Goal: Task Accomplishment & Management: Manage account settings

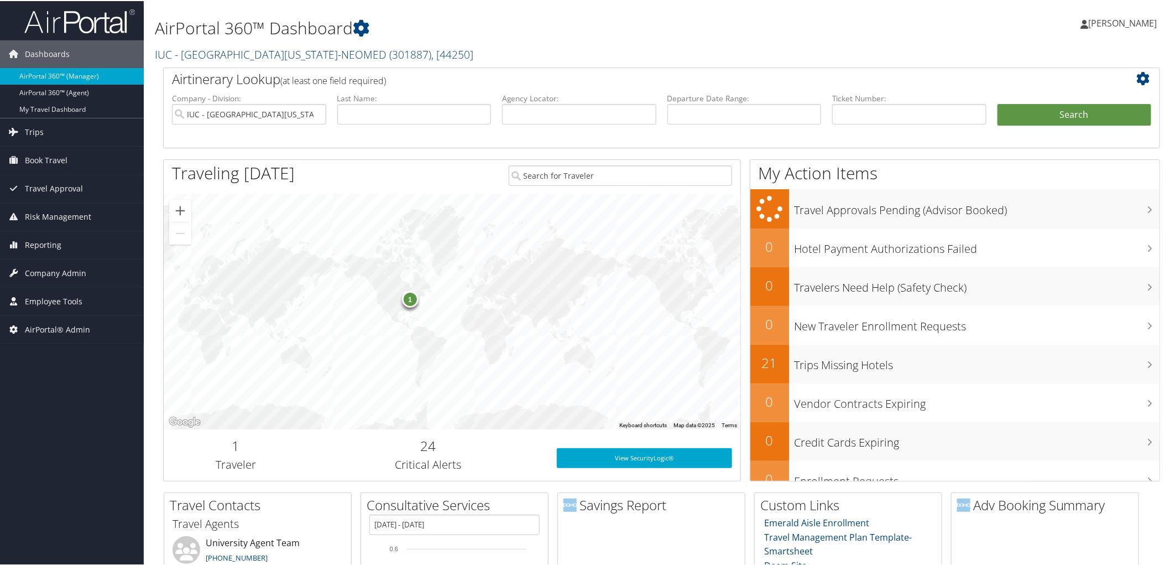
click at [257, 55] on link "IUC - Northeast Ohio Medical University-NEOMED ( 301887 ) , [ 44250 ]" at bounding box center [314, 53] width 319 height 15
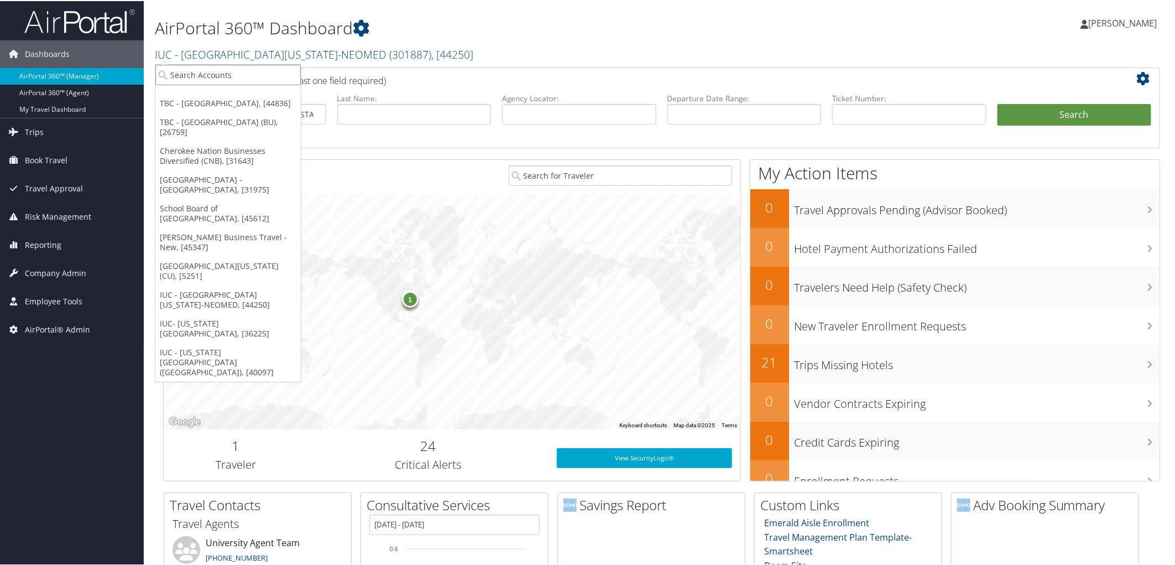
click at [224, 70] on input "search" at bounding box center [227, 74] width 145 height 20
type input "msu"
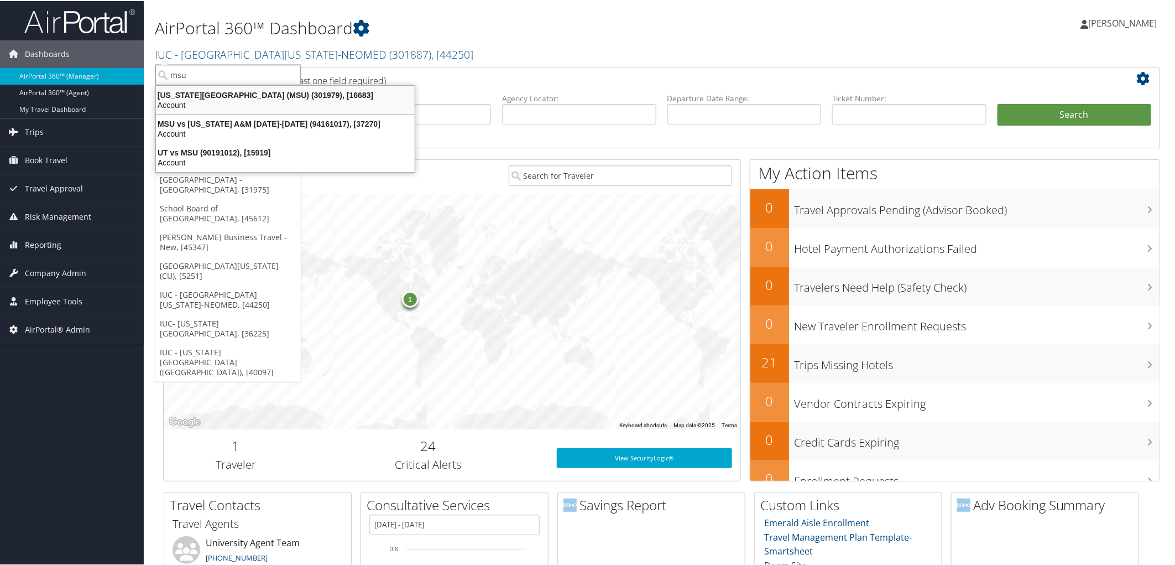
click at [228, 103] on div "Account" at bounding box center [285, 104] width 272 height 10
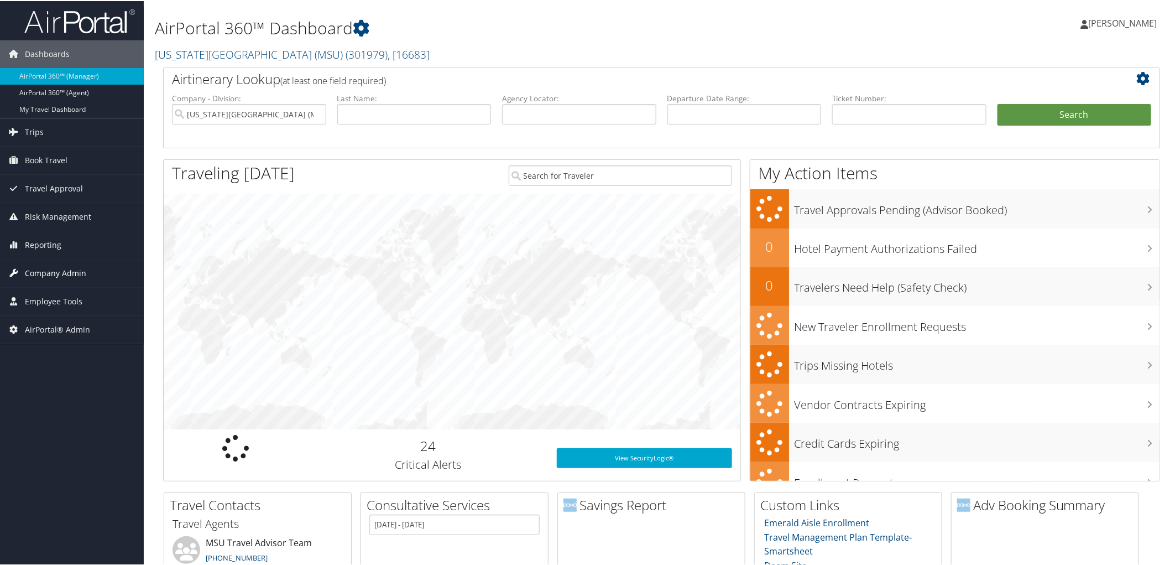
click at [54, 274] on span "Company Admin" at bounding box center [55, 272] width 61 height 28
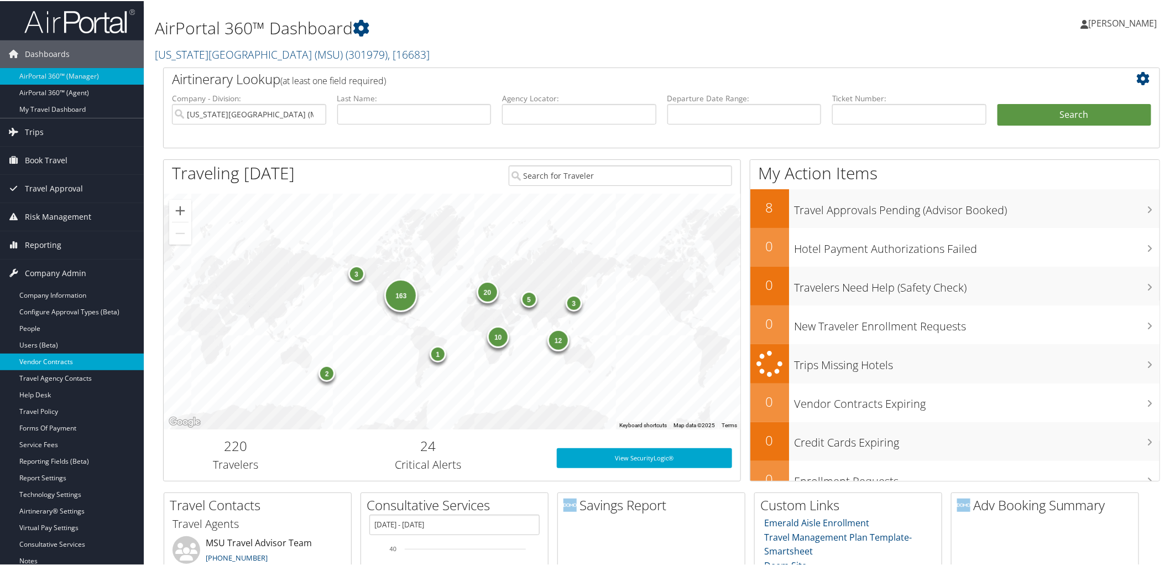
click at [64, 362] on link "Vendor Contracts" at bounding box center [72, 360] width 144 height 17
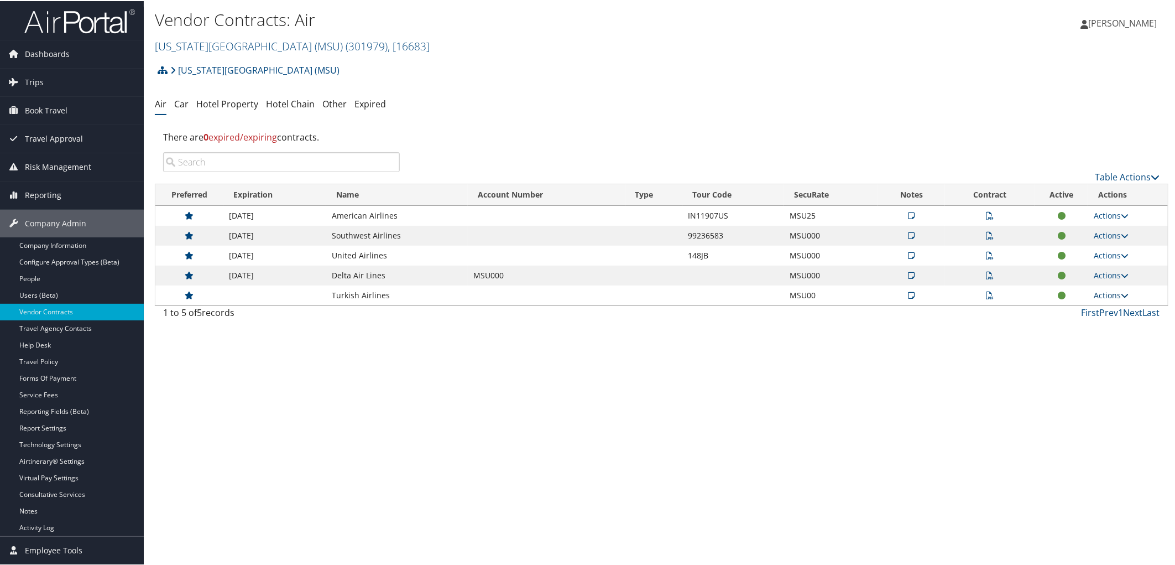
click at [1108, 294] on link "Actions" at bounding box center [1111, 294] width 35 height 11
click at [1103, 347] on link "Edit Contract" at bounding box center [1086, 347] width 74 height 19
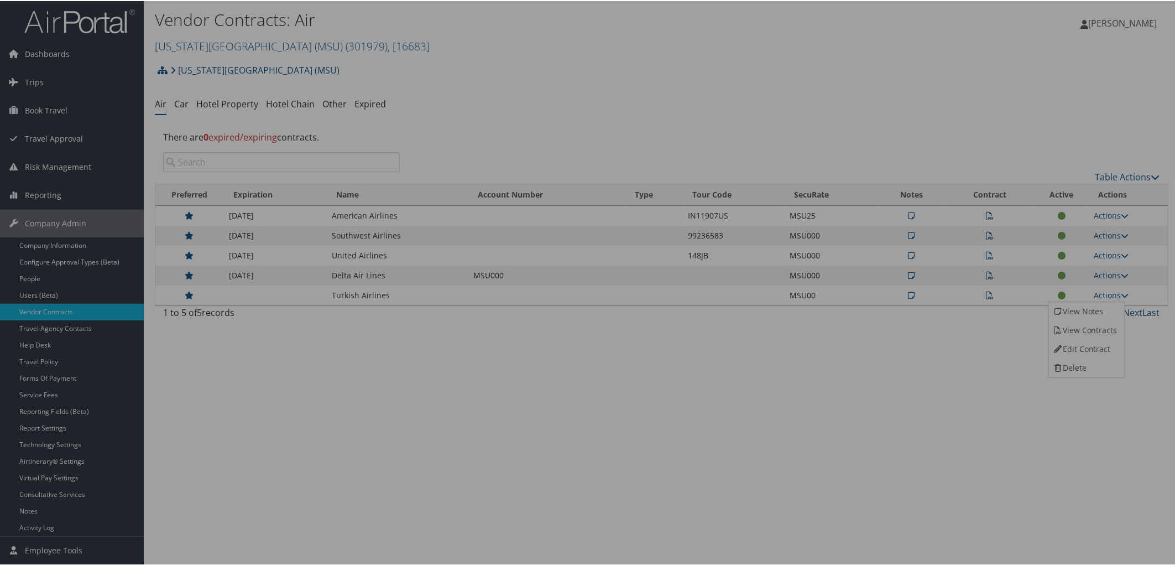
select select "[object Object]"
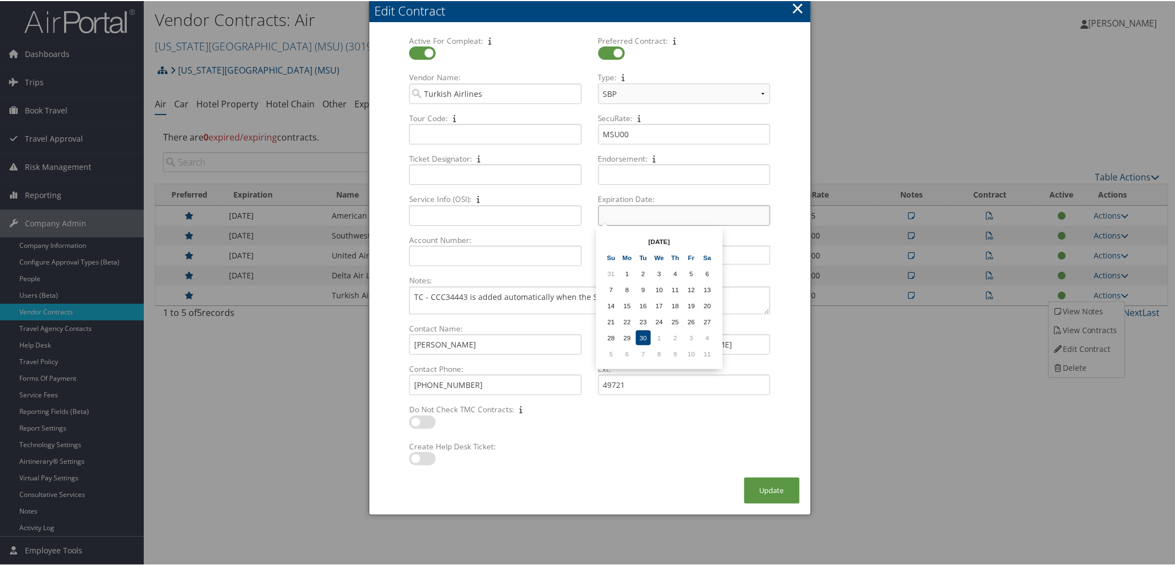
click at [686, 217] on input "Expiration Date: Multiple values The selected items contain different values fo…" at bounding box center [684, 214] width 172 height 20
type input "12/09/2025"
click at [640, 283] on td "9" at bounding box center [643, 288] width 15 height 15
click at [766, 490] on button "Update" at bounding box center [771, 489] width 55 height 26
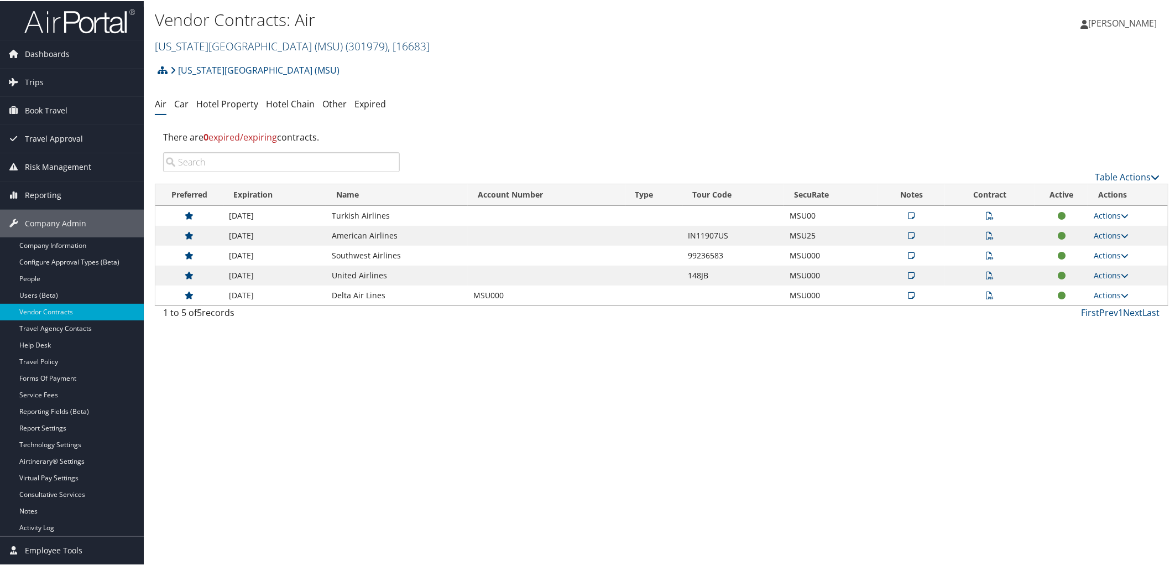
click at [233, 45] on link "Michigan State University (MSU) ( 301979 ) , [ 16683 ]" at bounding box center [292, 45] width 275 height 15
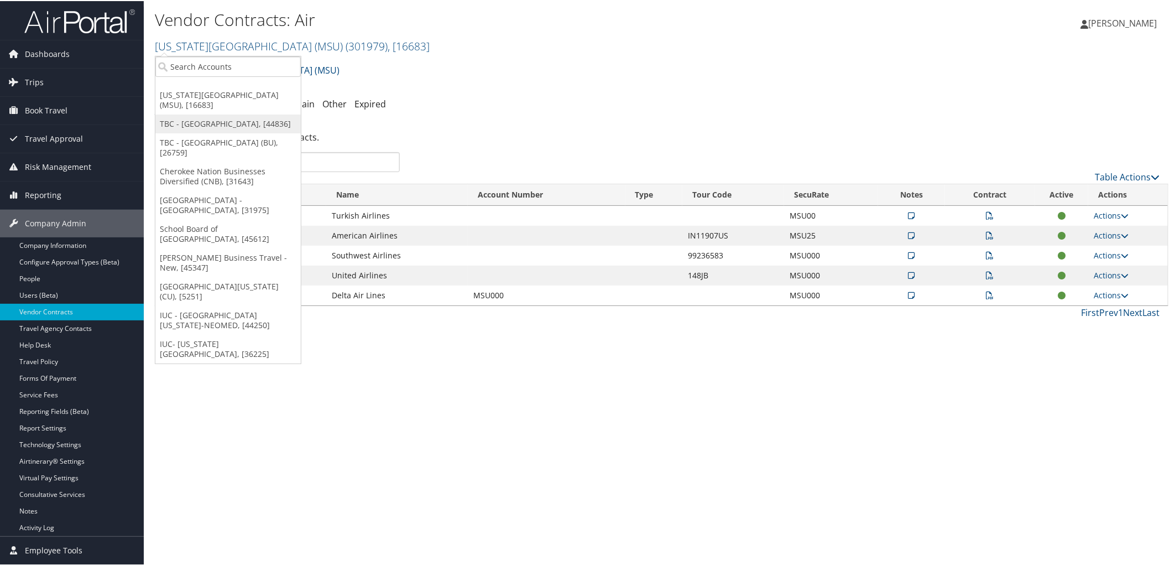
click at [239, 117] on link "TBC - [GEOGRAPHIC_DATA], [44836]" at bounding box center [227, 122] width 145 height 19
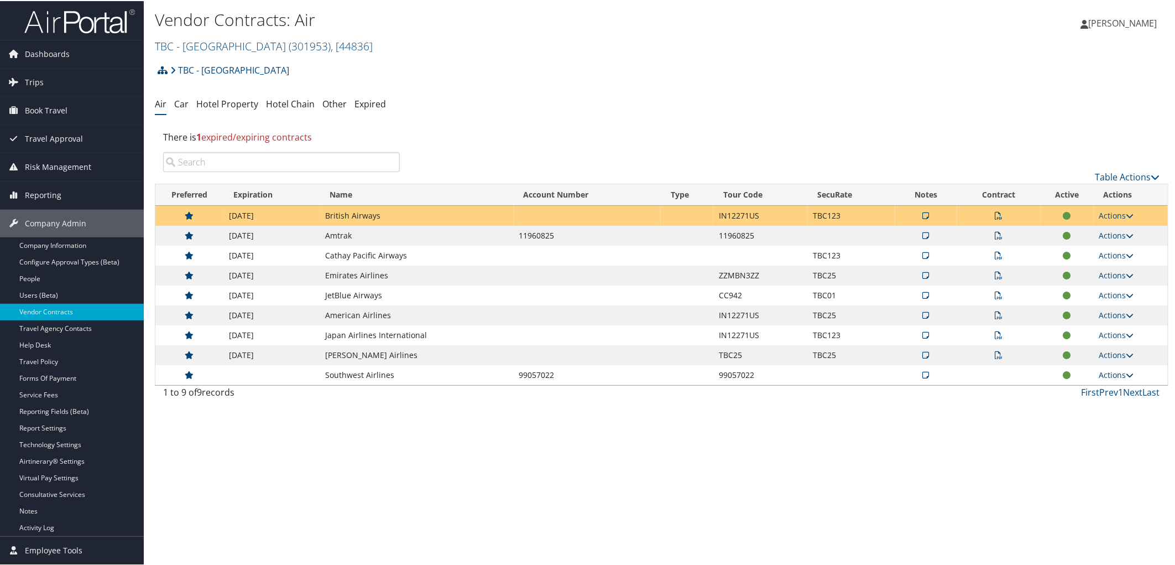
click at [1110, 372] on link "Actions" at bounding box center [1116, 373] width 35 height 11
click at [1085, 426] on link "Edit Contract" at bounding box center [1091, 427] width 74 height 19
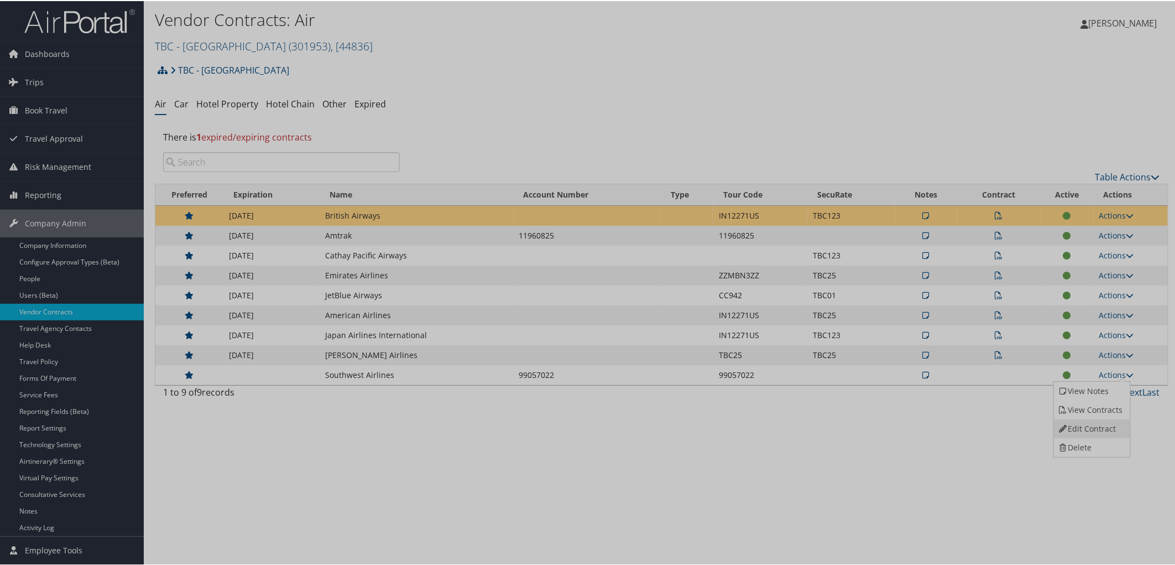
select select "[object Object]"
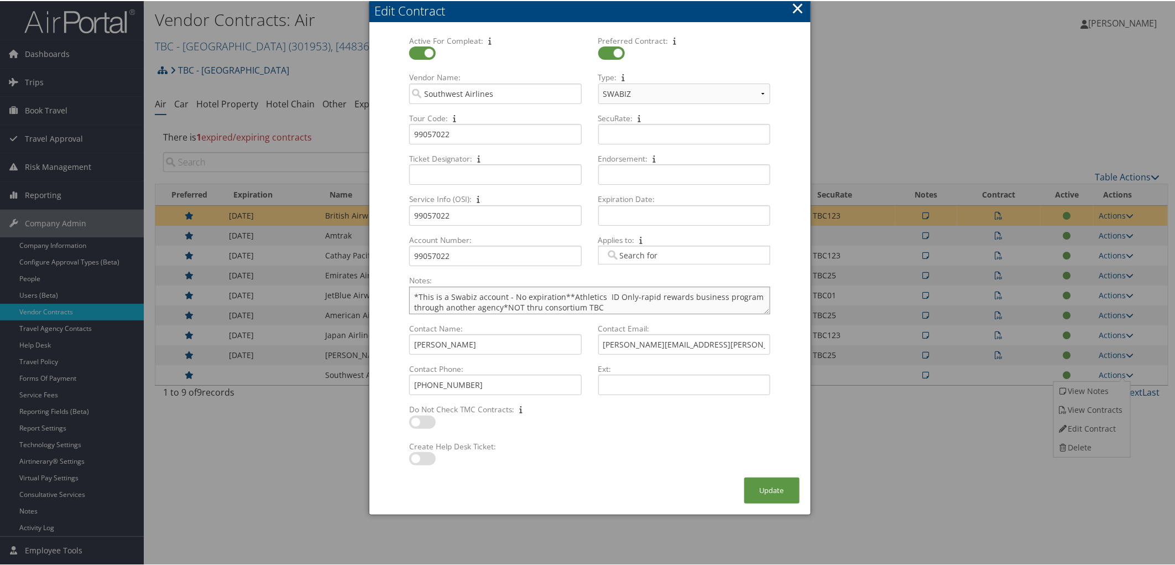
scroll to position [3, 0]
drag, startPoint x: 504, startPoint y: 306, endPoint x: 608, endPoint y: 305, distance: 104.5
click at [608, 305] on textarea "*This is a Swabiz account - No expiration**Athletics ID Only-rapid rewards busi…" at bounding box center [589, 299] width 361 height 28
type textarea "*This is a Swabiz account - No expiration**Athletics ID Only-rapid rewards busi…"
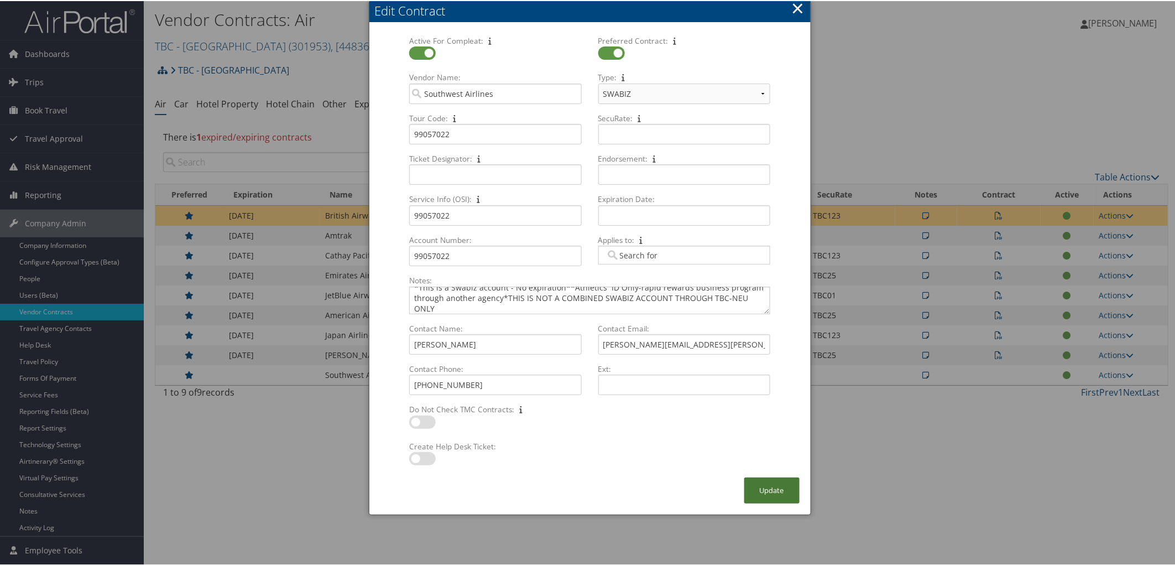
click at [764, 490] on button "Update" at bounding box center [771, 489] width 55 height 26
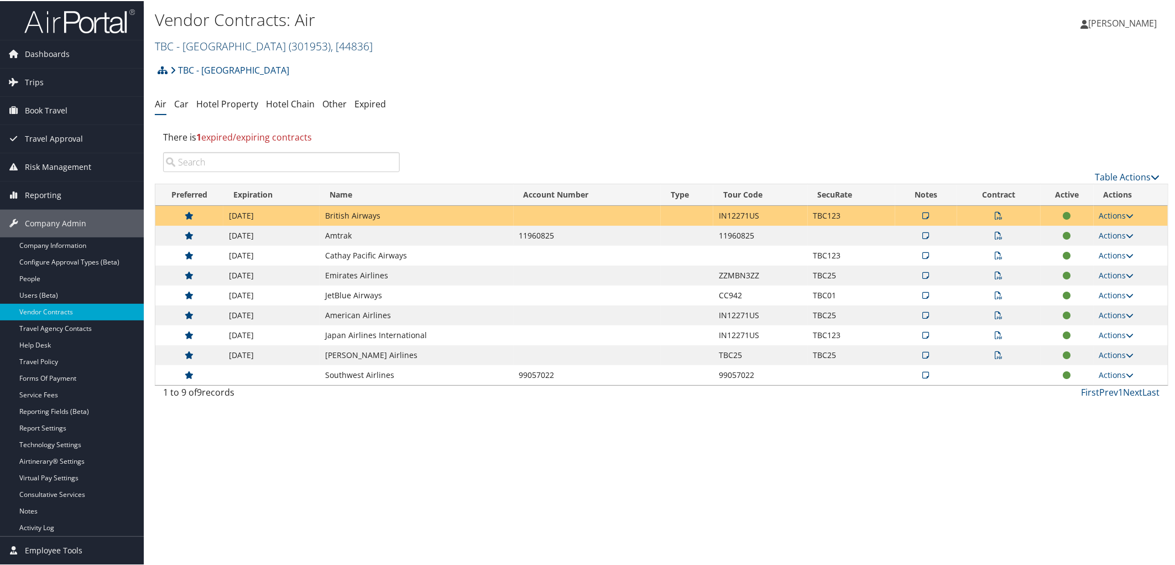
click at [229, 44] on link "TBC - Northeastern University ( 301953 ) , [ 44836 ]" at bounding box center [264, 45] width 218 height 15
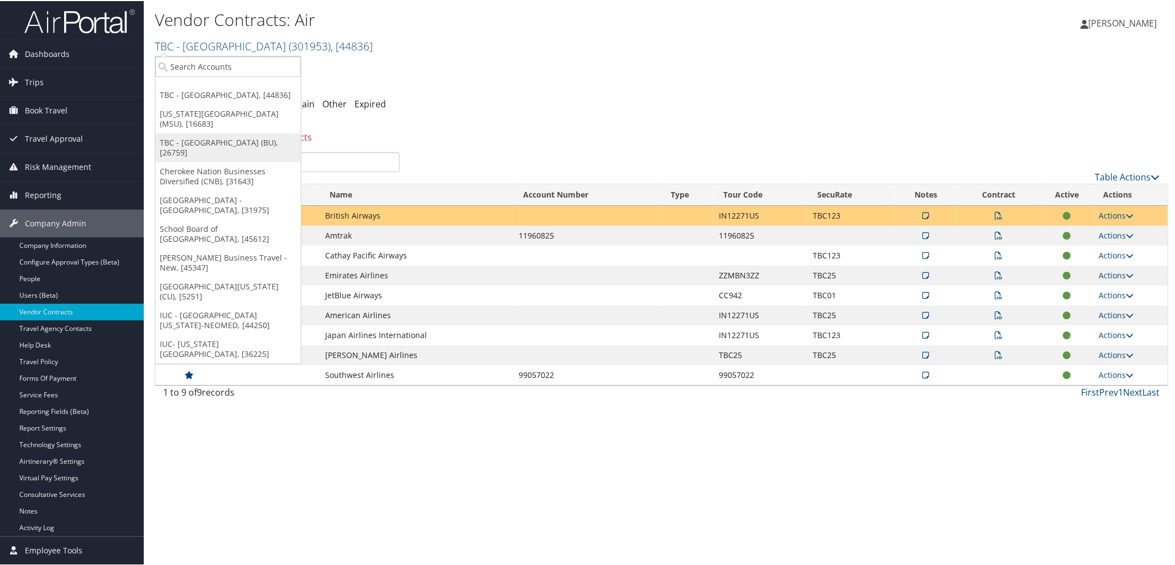
click at [233, 149] on link "TBC - [GEOGRAPHIC_DATA] (BU), [26759]" at bounding box center [227, 146] width 145 height 29
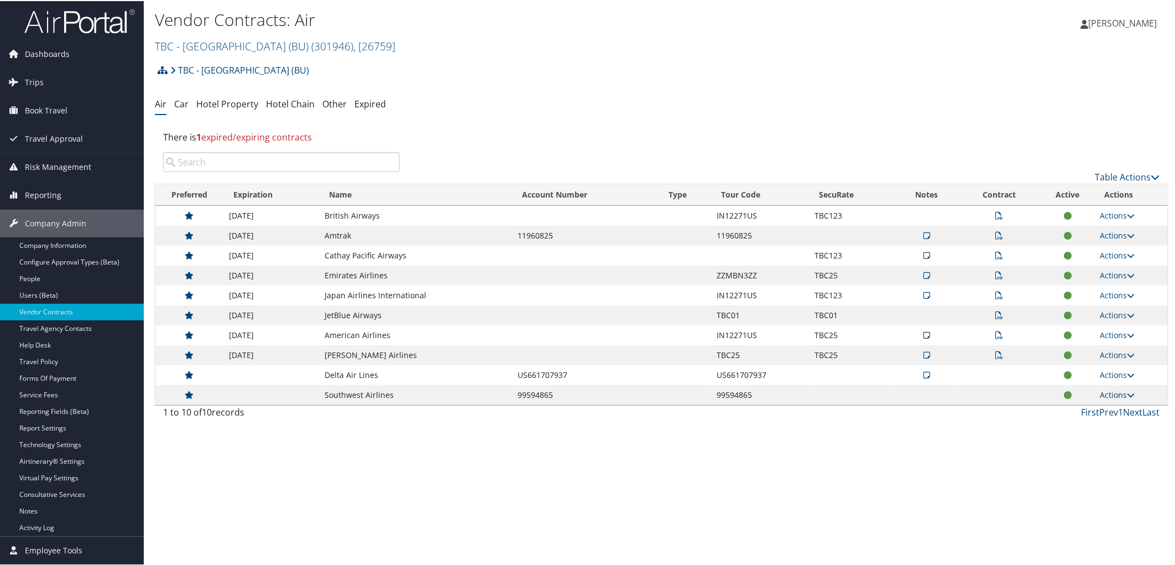
click at [1115, 394] on link "Actions" at bounding box center [1117, 393] width 35 height 11
click at [1106, 424] on link "Edit Contract" at bounding box center [1092, 428] width 74 height 19
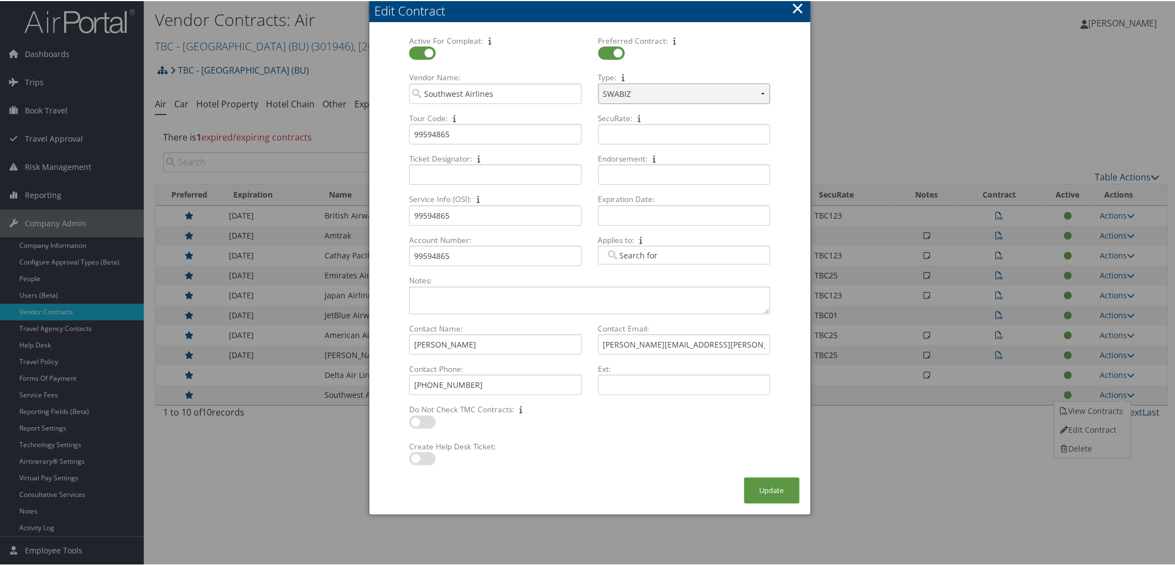
click at [763, 93] on select "Select Type... SWABIZ SWABIZ DISCOUNT Corporate Travel Agreement" at bounding box center [684, 92] width 172 height 20
select select "[object Object]"
click at [598, 82] on select "Select Type... SWABIZ SWABIZ DISCOUNT Corporate Travel Agreement" at bounding box center [684, 92] width 172 height 20
click at [581, 296] on textarea "Notes: Multiple values The selected items contain different values for this inp…" at bounding box center [589, 299] width 361 height 28
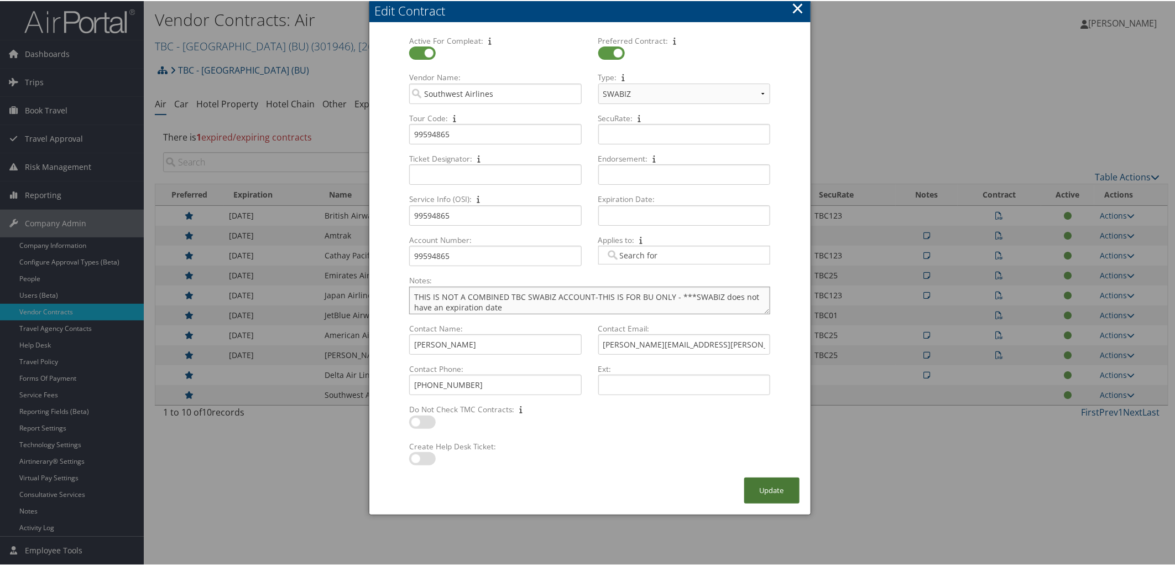
type textarea "THIS IS NOT A COMBINED TBC SWABIZ ACCOUNT-THIS IS FOR BU ONLY - ***SWABIZ does …"
click at [783, 488] on button "Update" at bounding box center [771, 489] width 55 height 26
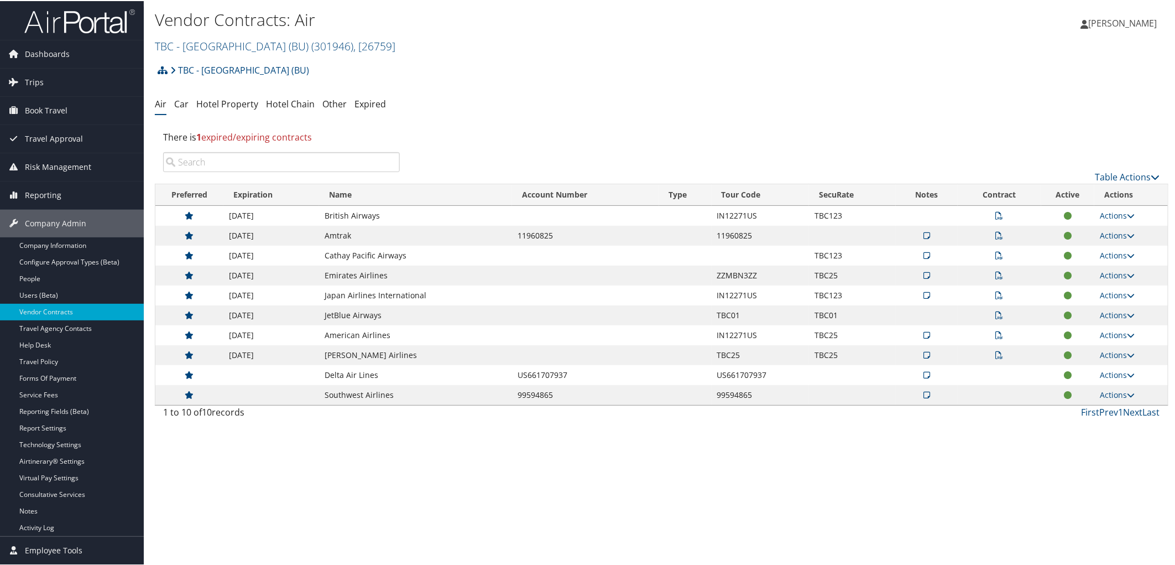
click at [1114, 380] on td "Actions View Notes View Contracts Edit Contract Delete" at bounding box center [1131, 374] width 74 height 20
click at [1107, 372] on link "Actions" at bounding box center [1117, 373] width 35 height 11
click at [1102, 427] on link "Edit Contract" at bounding box center [1092, 427] width 74 height 19
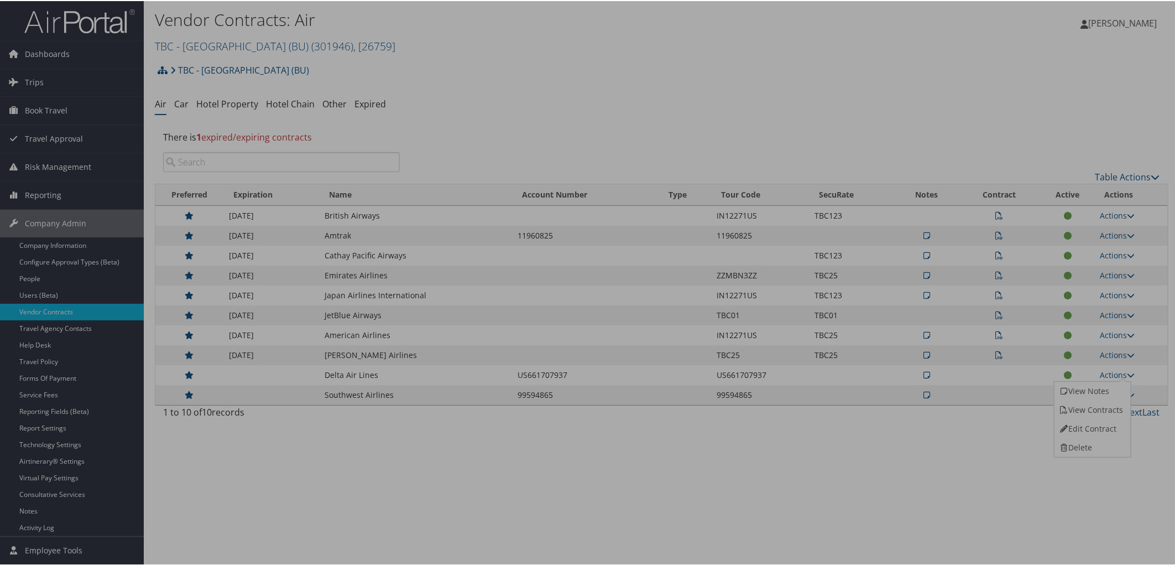
select select "[object Object]"
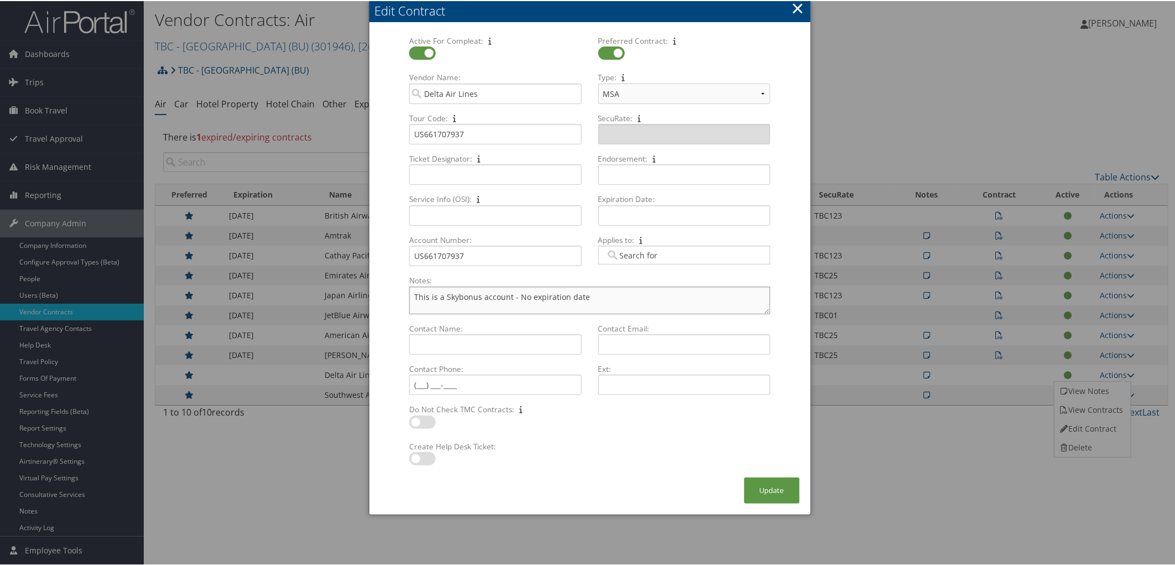
click at [479, 295] on textarea "This is a Skybonus account - No expiration date" at bounding box center [589, 299] width 361 height 28
type textarea "This is a Skybonus points account - No expiration date"
click at [768, 489] on button "Update" at bounding box center [771, 489] width 55 height 26
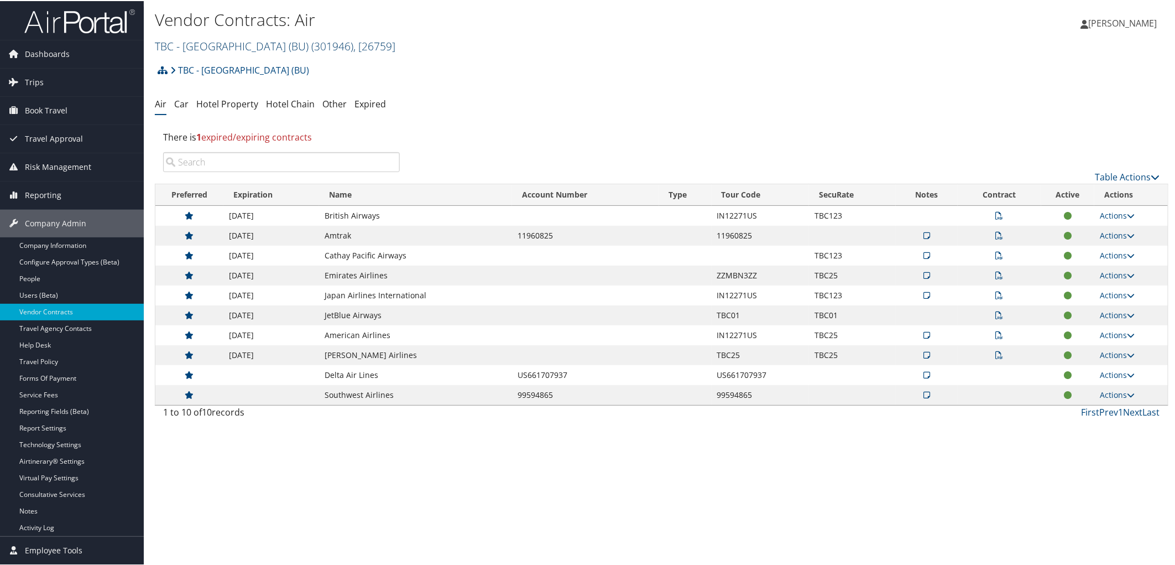
click at [220, 44] on link "TBC - Boston University (BU) ( 301946 ) , [ 26759 ]" at bounding box center [275, 45] width 241 height 15
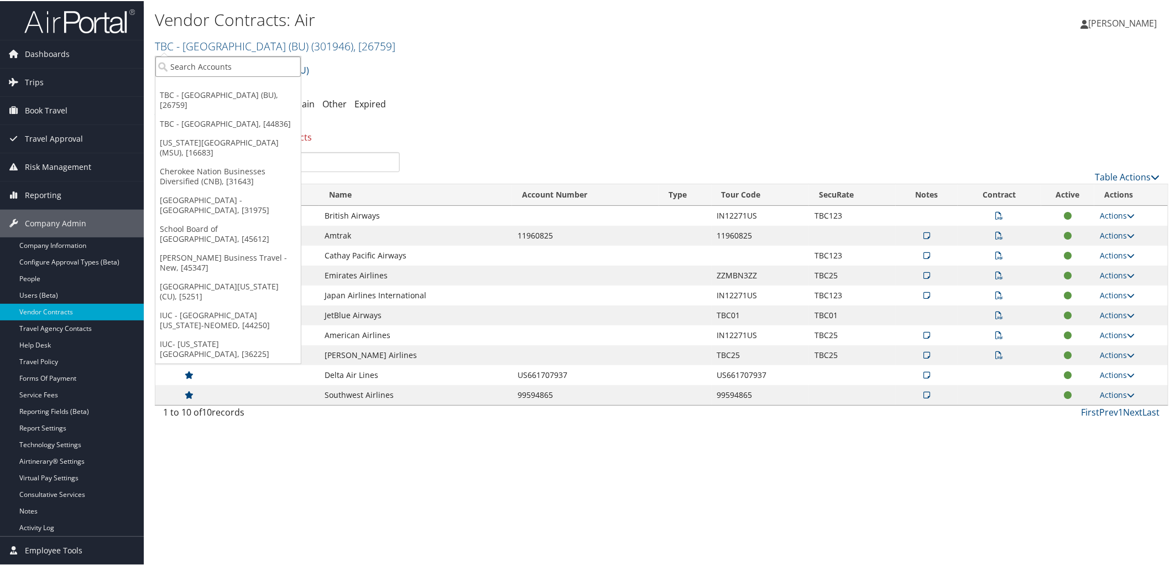
click at [229, 69] on input "search" at bounding box center [227, 65] width 145 height 20
type input "scad"
drag, startPoint x: 207, startPoint y: 62, endPoint x: 0, endPoint y: 58, distance: 207.4
click at [0, 58] on div "Dashboards AirPortal 360™ (Manager) AirPortal 360™ (Agent) My Travel Dashboard …" at bounding box center [589, 282] width 1179 height 565
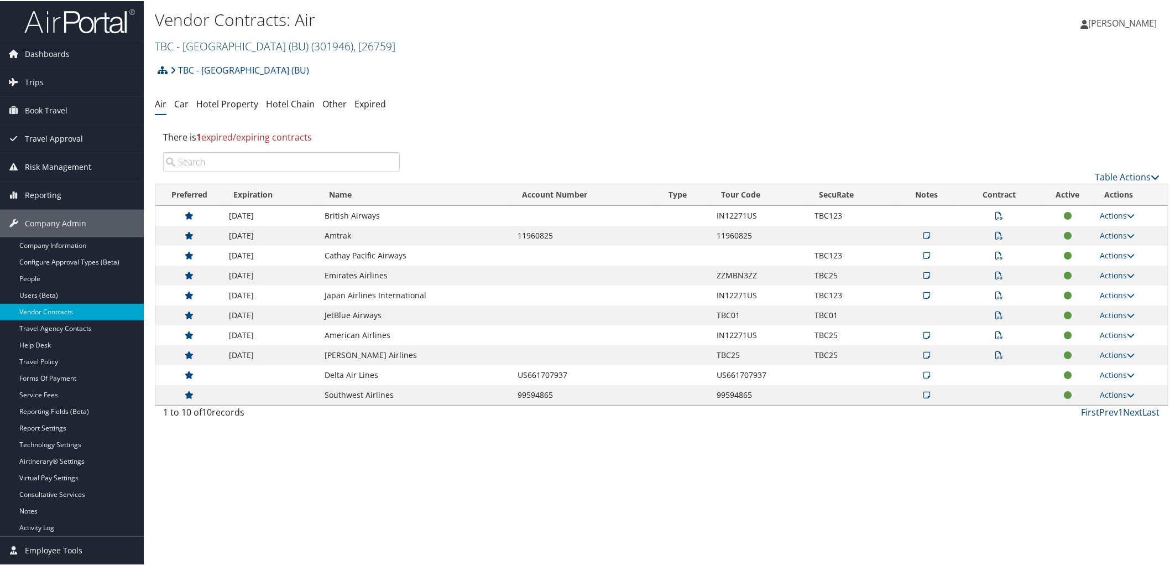
click at [223, 49] on link "TBC - Boston University (BU) ( 301946 ) , [ 26759 ]" at bounding box center [275, 45] width 241 height 15
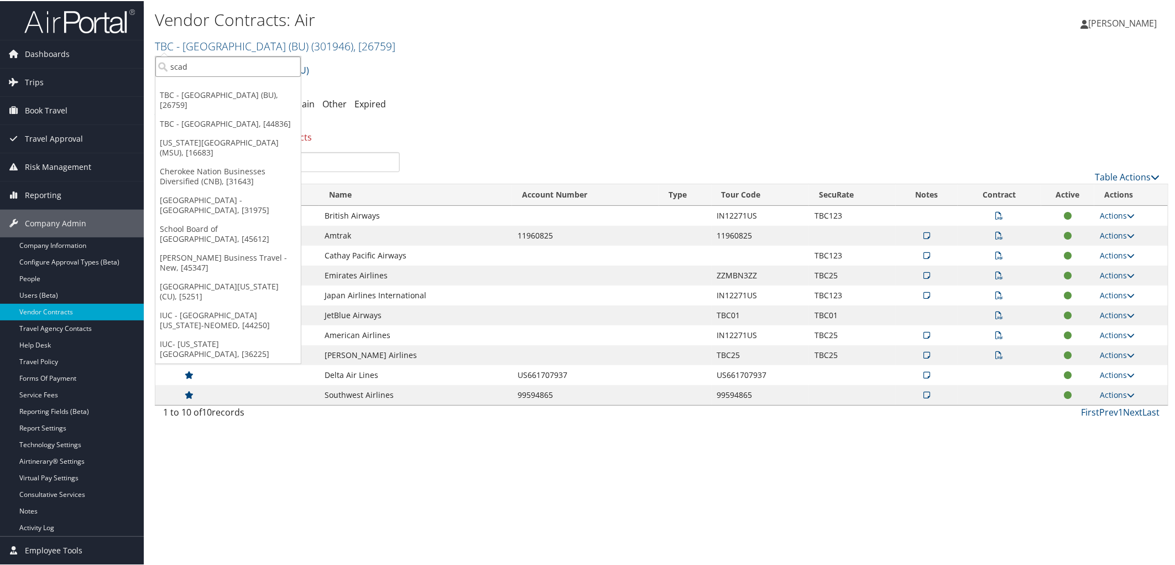
click at [208, 67] on input "scad" at bounding box center [227, 65] width 145 height 20
type input "savan"
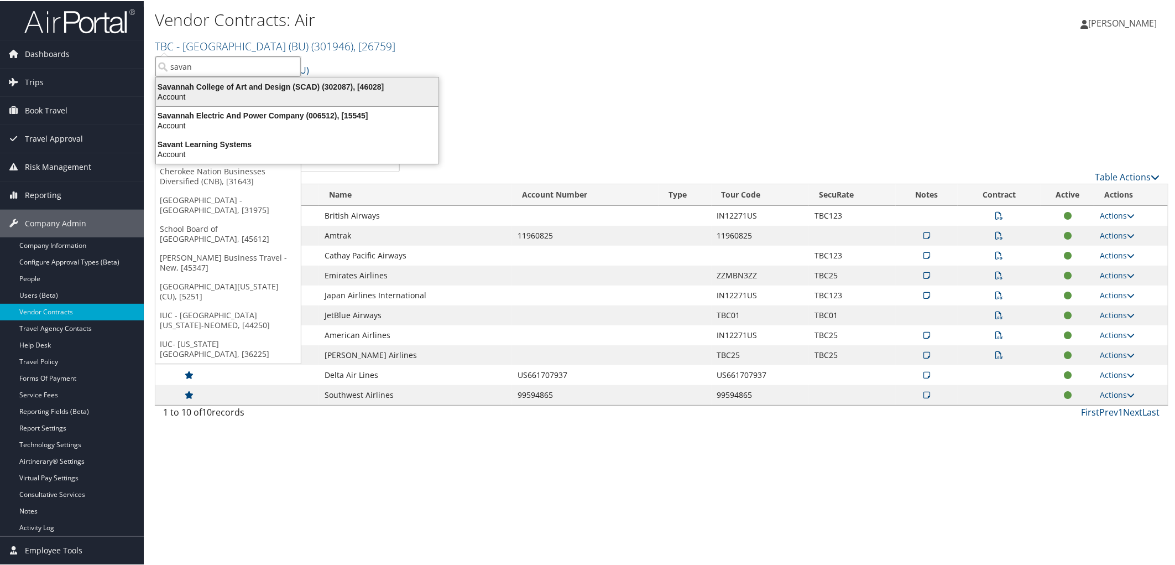
click at [228, 82] on div "Savannah College of Art and Design (SCAD) (302087), [46028]" at bounding box center [297, 86] width 296 height 10
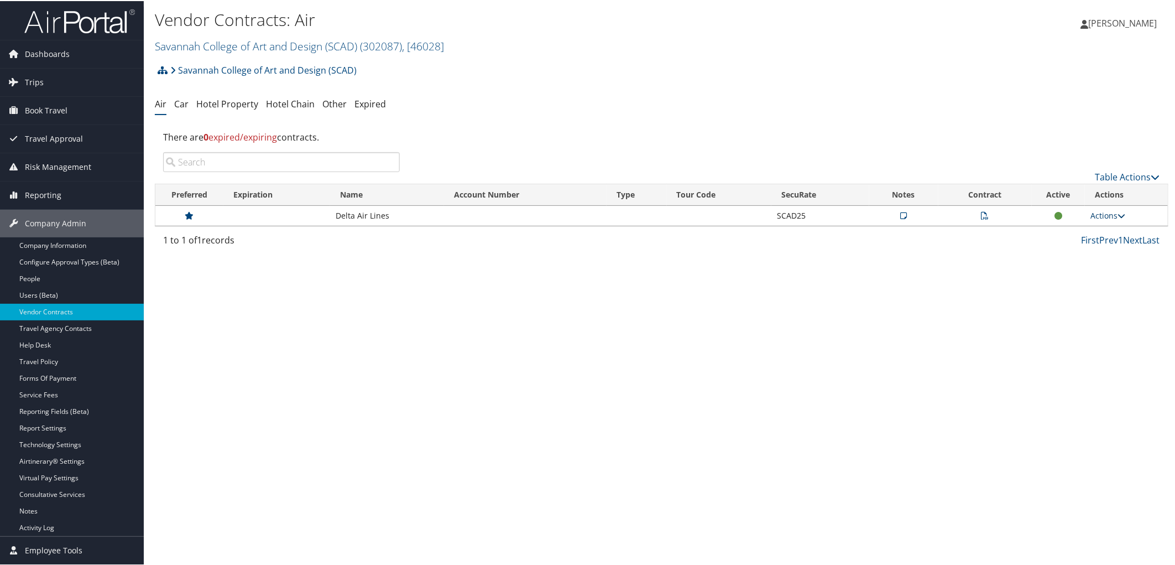
click at [1106, 213] on link "Actions" at bounding box center [1107, 214] width 35 height 11
click at [1102, 268] on link "Edit Contract" at bounding box center [1083, 268] width 74 height 19
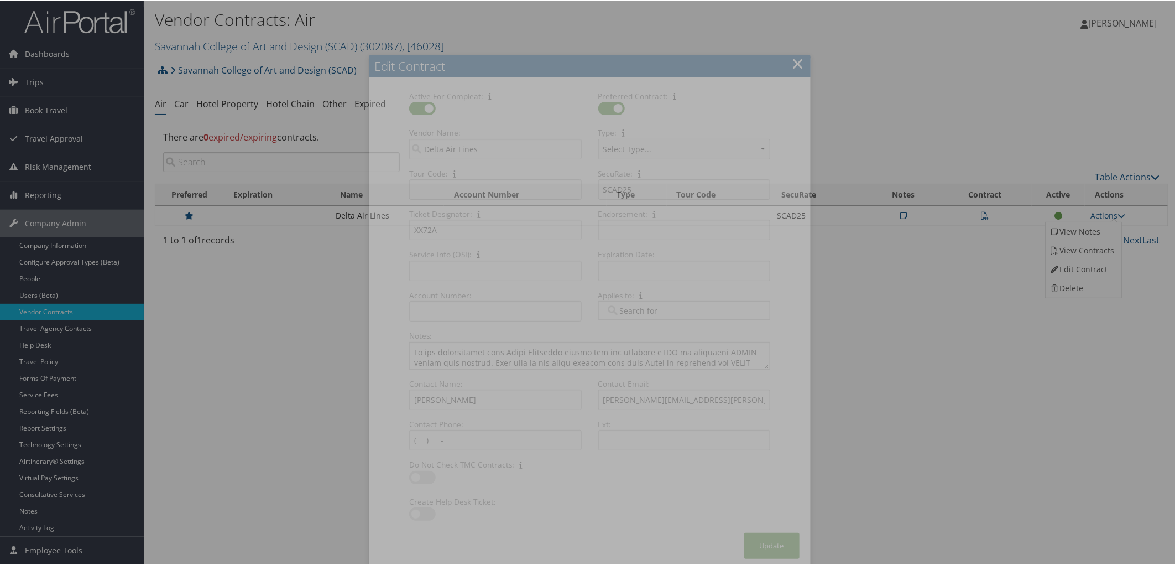
select select "[object Object]"
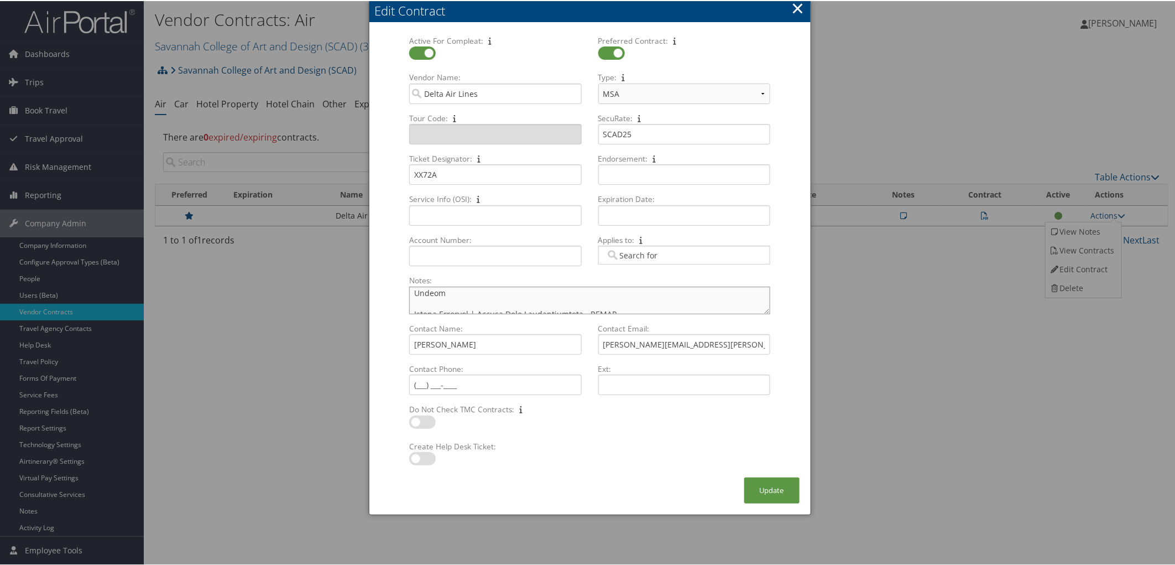
scroll to position [191, 0]
click at [866, 279] on div at bounding box center [589, 282] width 1179 height 565
click at [800, 11] on button "×" at bounding box center [797, 7] width 13 height 22
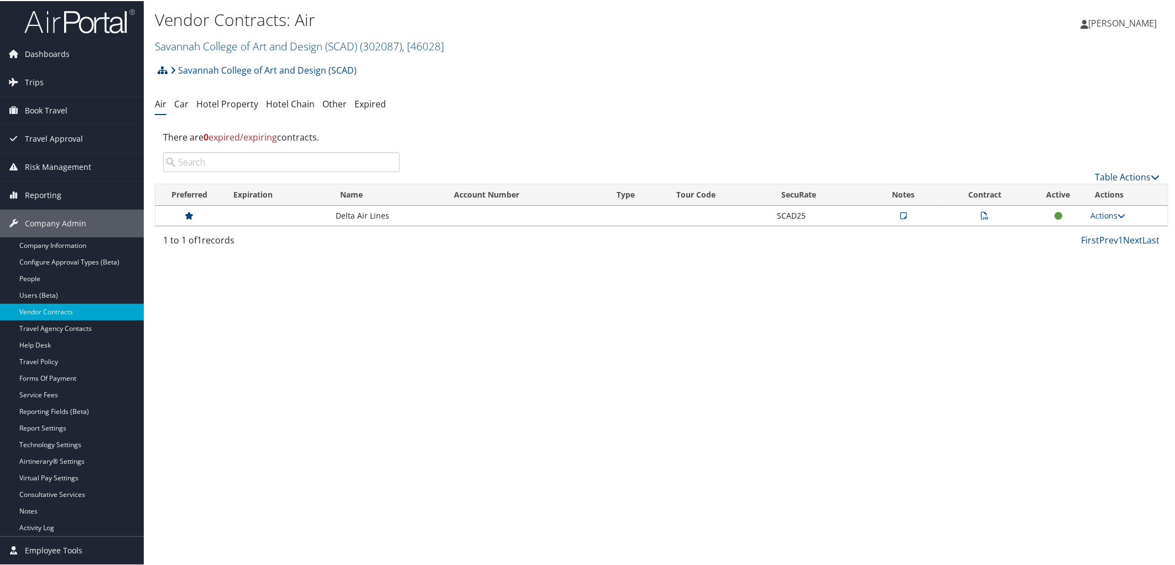
click at [982, 218] on icon at bounding box center [986, 215] width 8 height 8
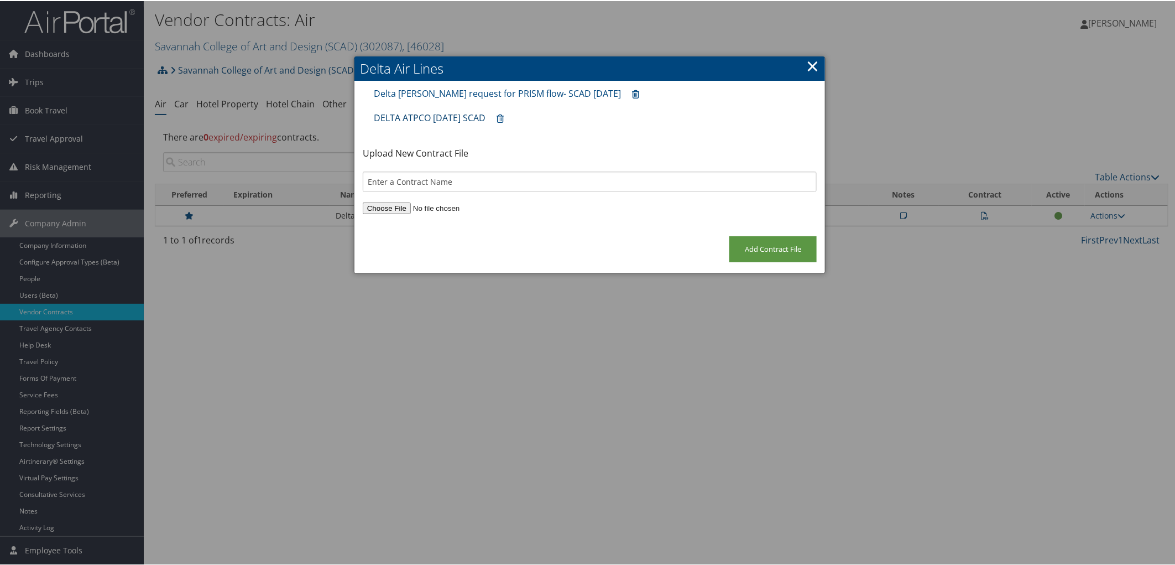
click at [424, 114] on link "DELTA ATPCO [DATE] SCAD" at bounding box center [430, 117] width 112 height 12
click at [488, 92] on link "Delta [PERSON_NAME] request for PRISM flow- SCAD [DATE]" at bounding box center [497, 92] width 247 height 12
click at [812, 64] on link "×" at bounding box center [812, 65] width 13 height 22
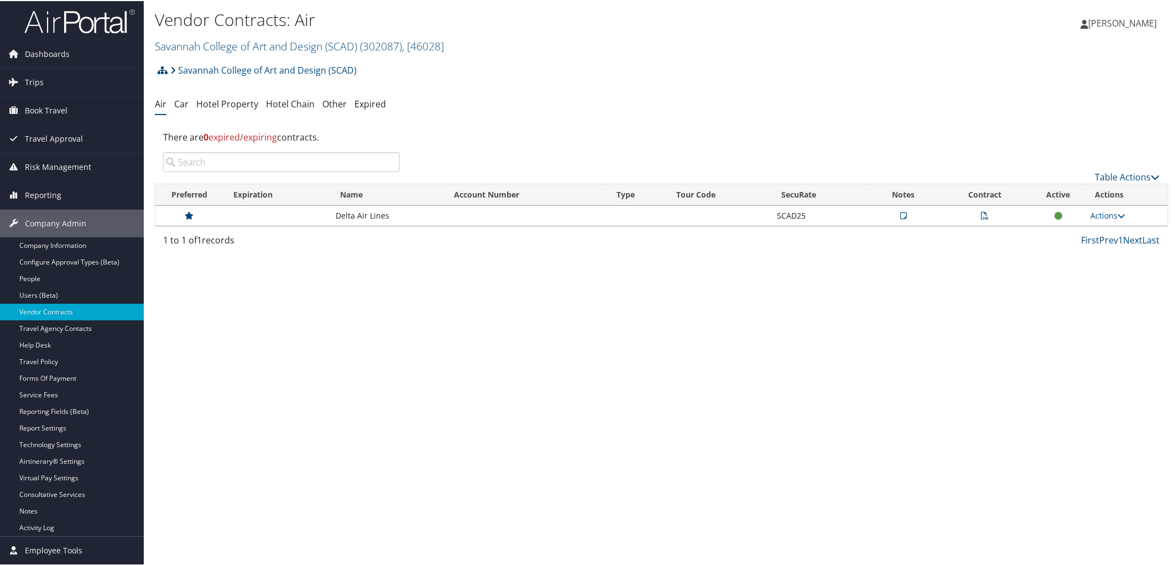
click at [902, 214] on icon at bounding box center [903, 215] width 7 height 8
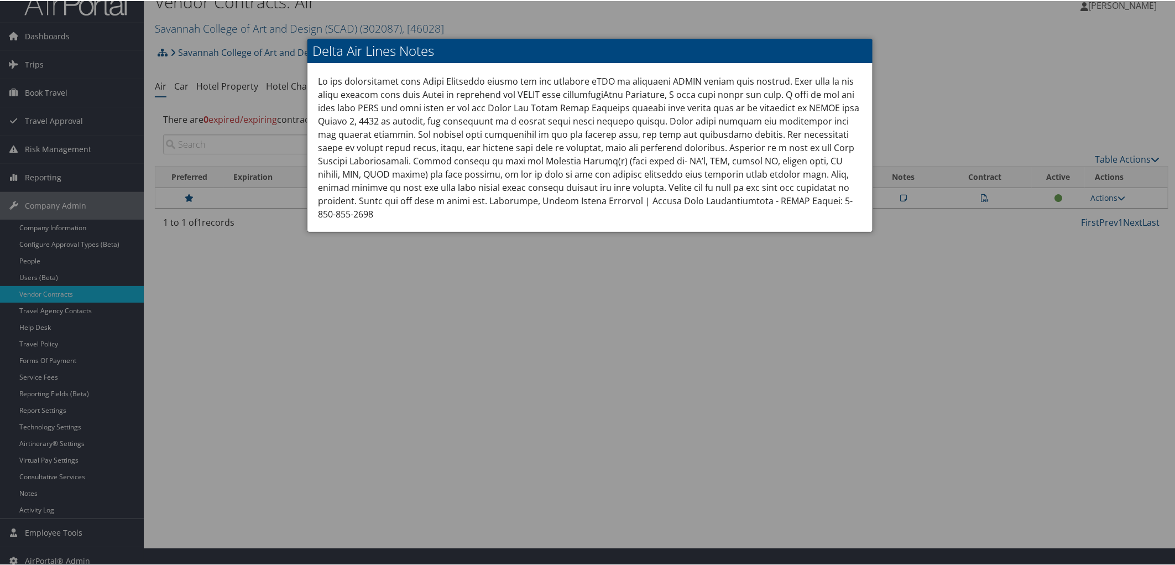
scroll to position [28, 0]
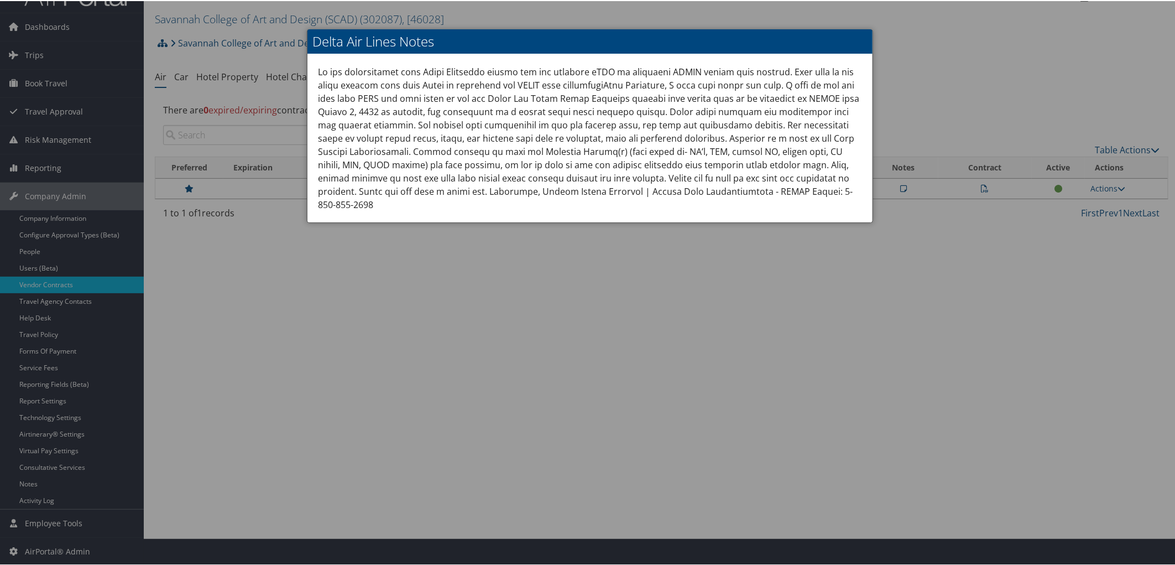
click at [534, 330] on div at bounding box center [589, 282] width 1179 height 565
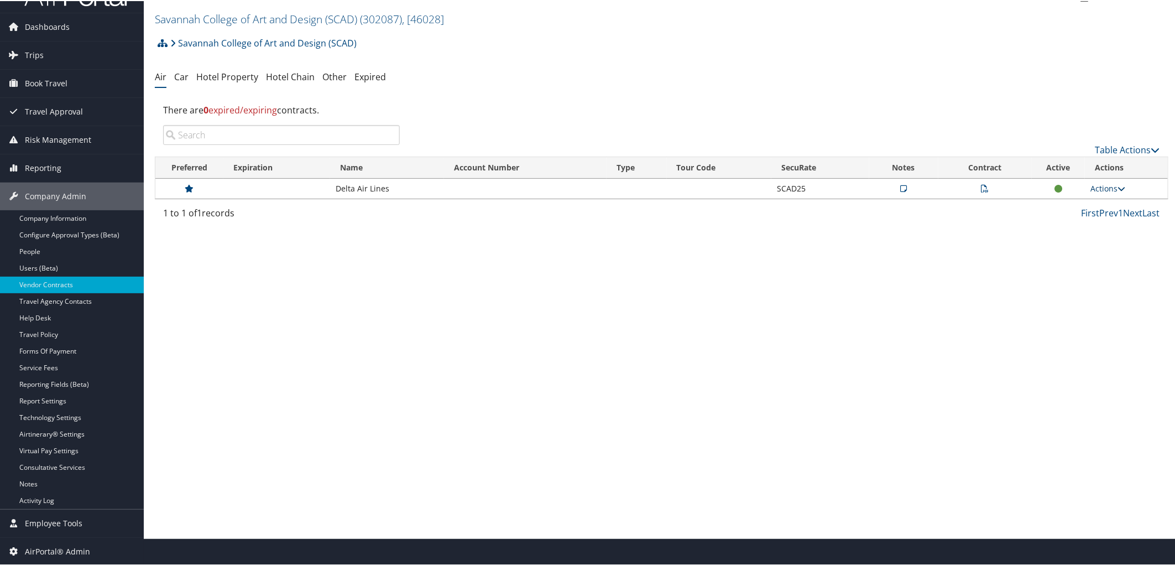
click at [1102, 190] on link "Actions" at bounding box center [1107, 187] width 35 height 11
click at [1109, 236] on link "Edit Contract" at bounding box center [1083, 241] width 74 height 19
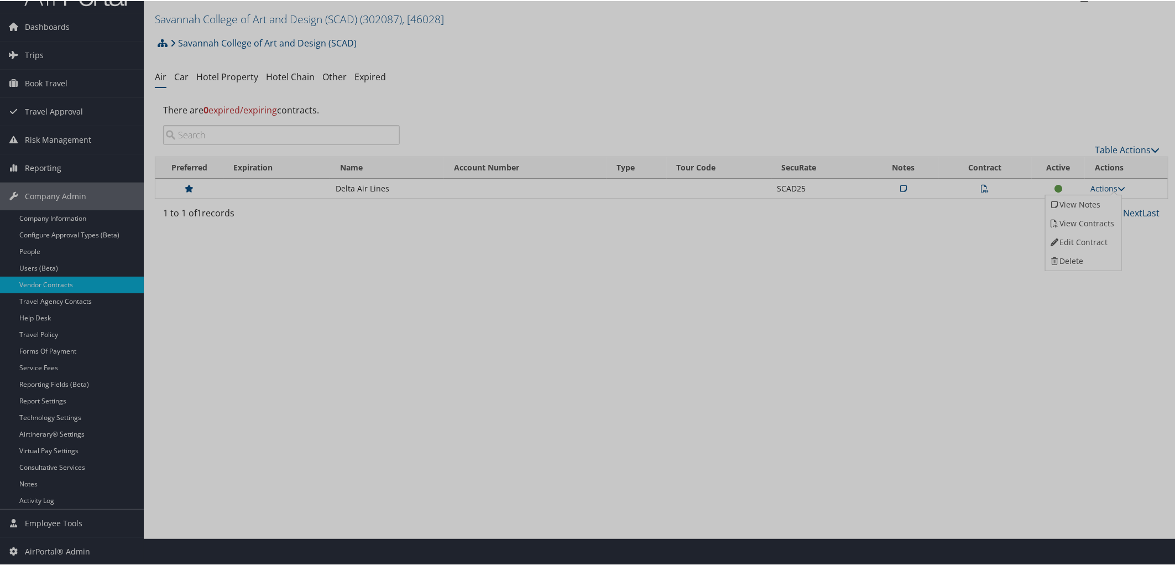
select select "[object Object]"
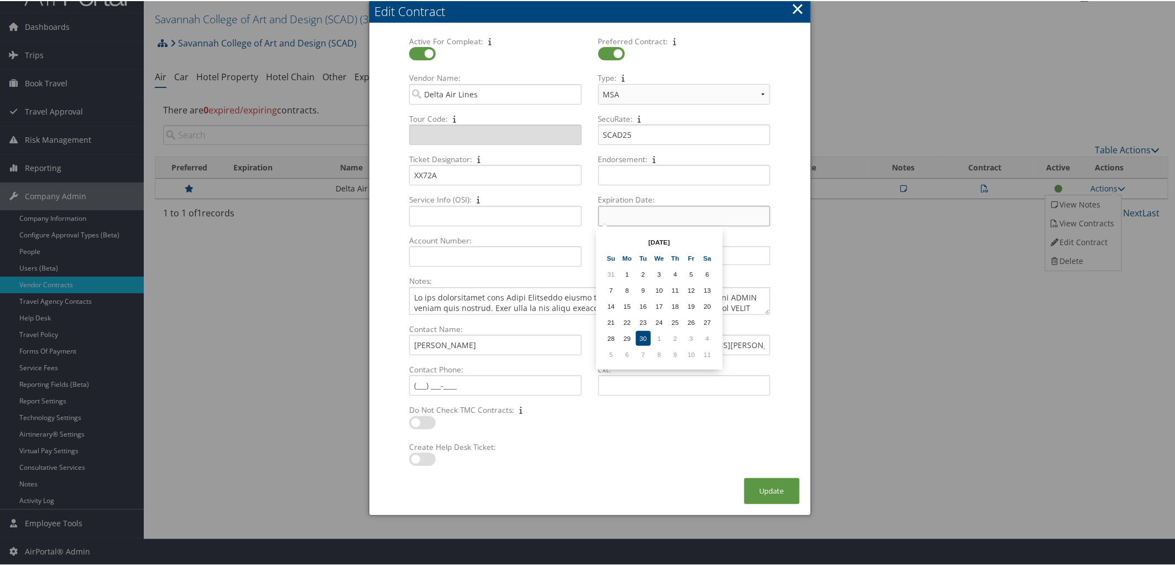
click at [626, 214] on input "Expiration Date: Multiple values The selected items contain different values fo…" at bounding box center [684, 215] width 172 height 20
type input "[DATE]"
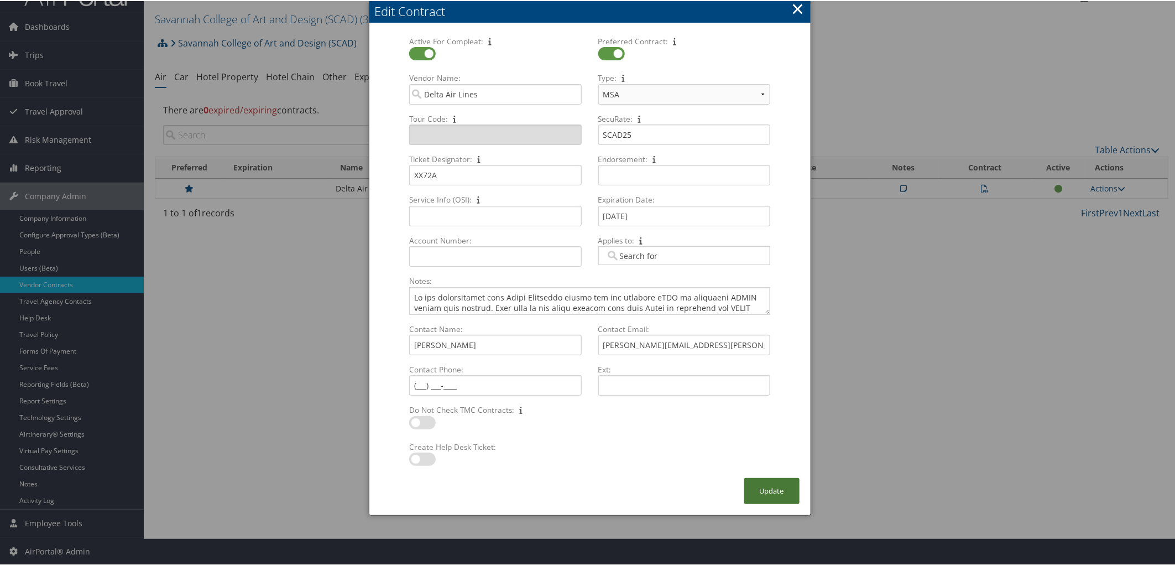
click at [772, 483] on button "Update" at bounding box center [771, 490] width 55 height 26
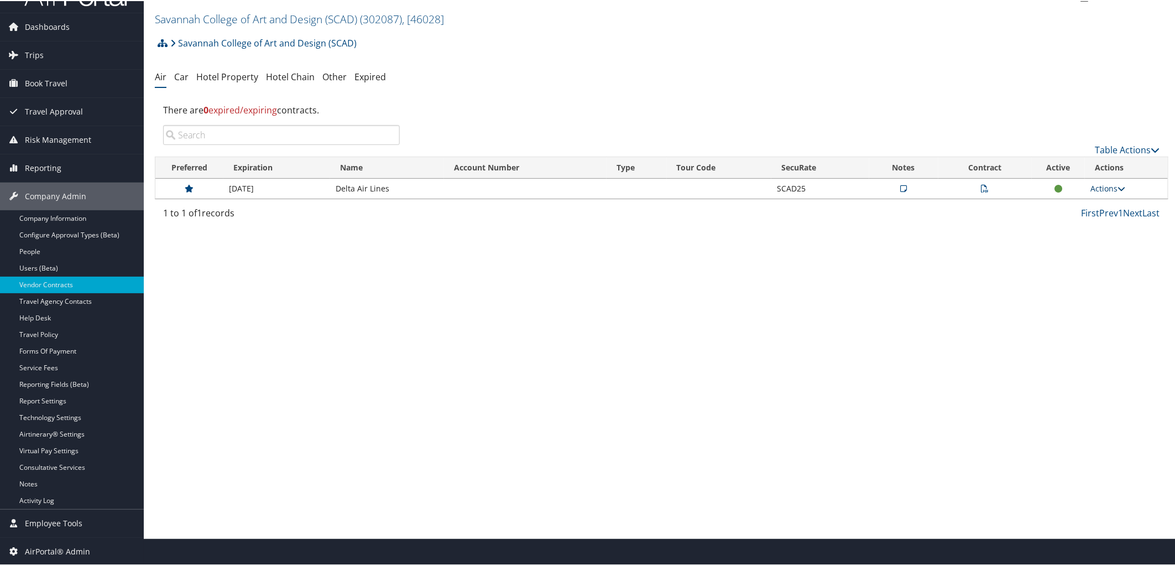
click at [1097, 189] on link "Actions" at bounding box center [1107, 187] width 35 height 11
click at [1098, 220] on link "View Contracts" at bounding box center [1083, 222] width 74 height 19
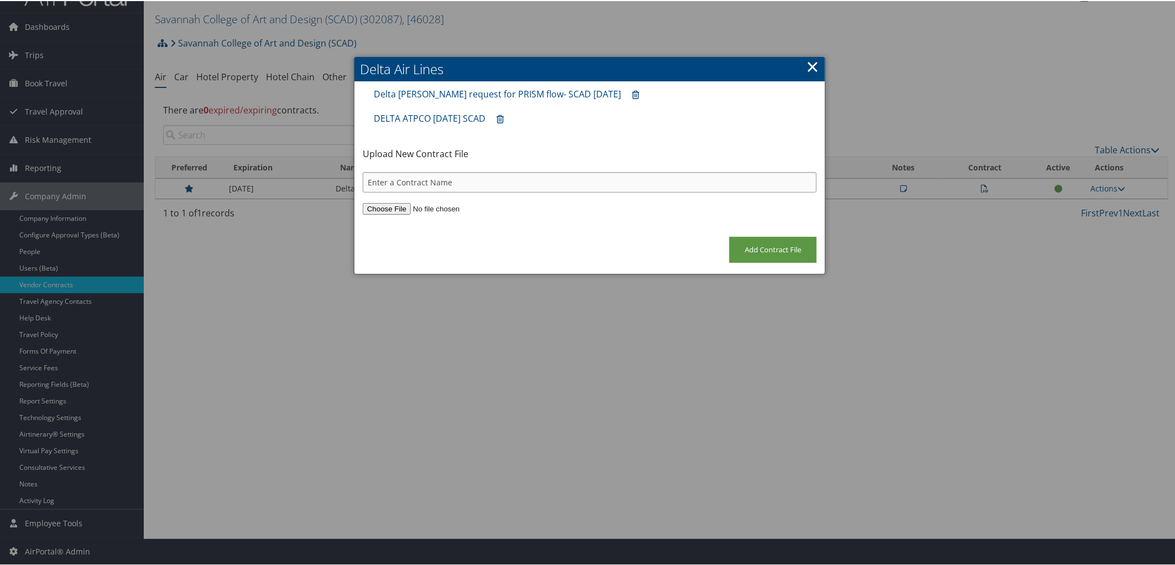
click at [379, 182] on input "text" at bounding box center [590, 181] width 454 height 20
click at [383, 202] on input "file" at bounding box center [590, 208] width 454 height 12
type input "C:\fakepath\SCADDelta Agency Ticketing Instructions – Full.pdf"
click at [531, 175] on input "text" at bounding box center [590, 181] width 454 height 20
type input "SCAD DL ticketing instructions [DATE]-[DATE]"
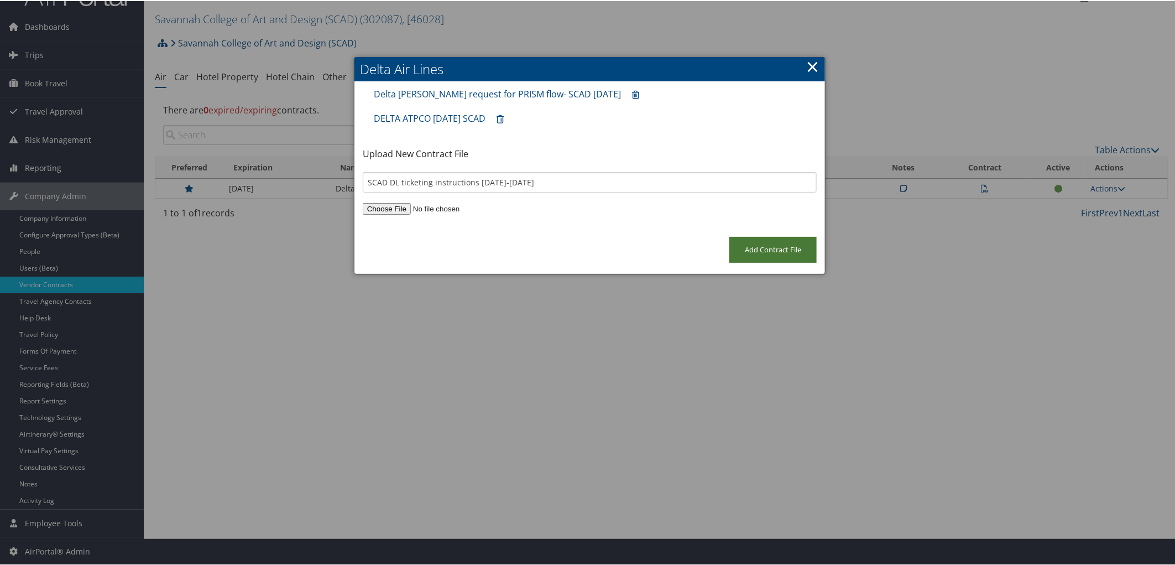
click at [766, 248] on input "Add Contract File" at bounding box center [772, 249] width 87 height 26
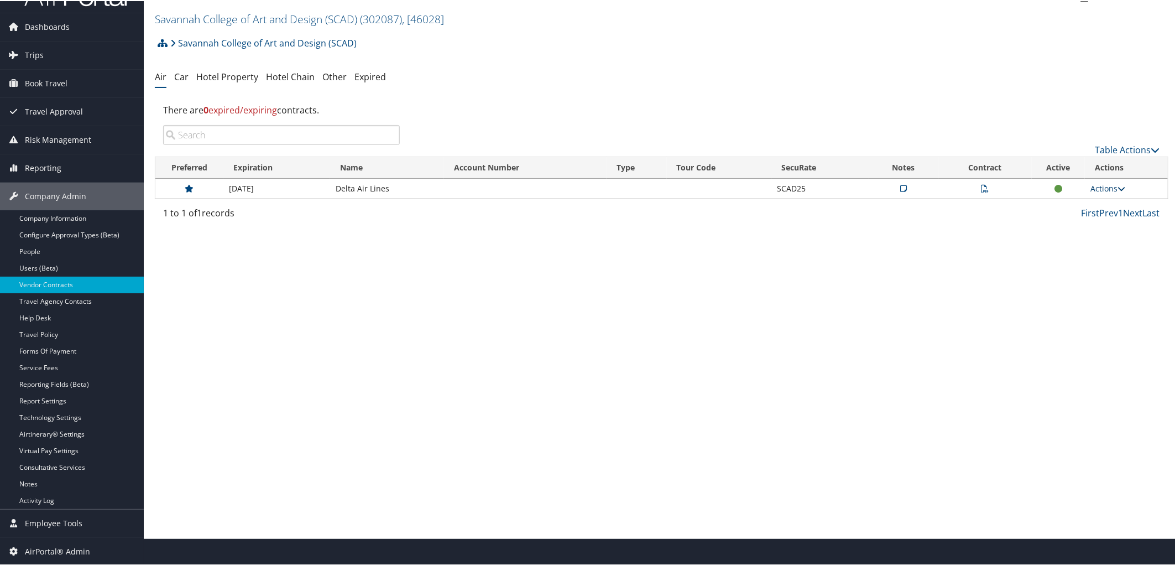
click at [1118, 185] on icon at bounding box center [1122, 188] width 8 height 8
click at [1102, 237] on link "Edit Contract" at bounding box center [1083, 241] width 74 height 19
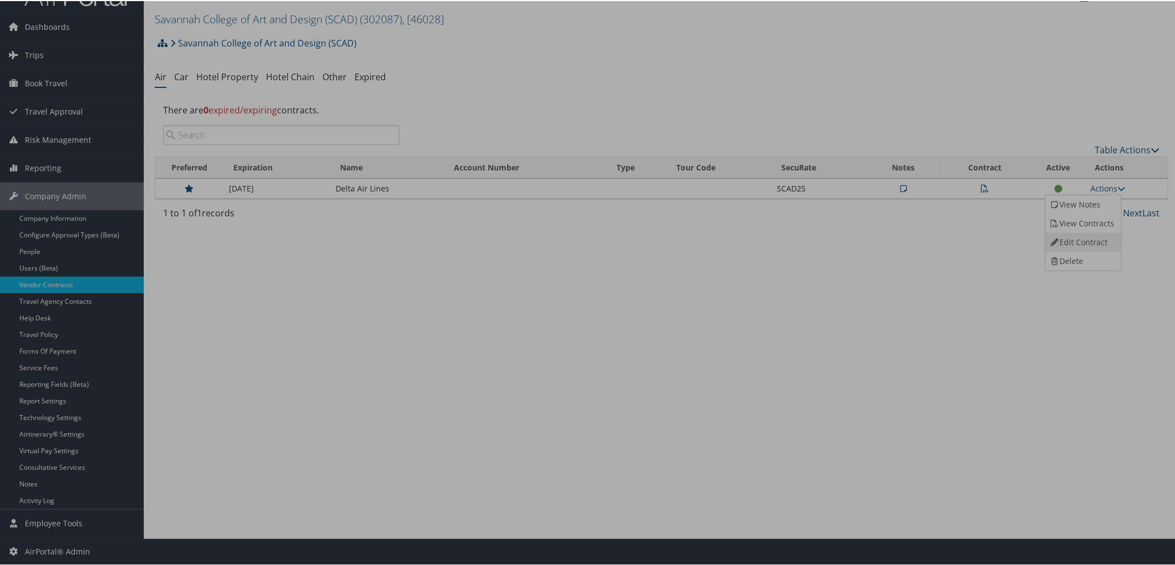
select select "[object Object]"
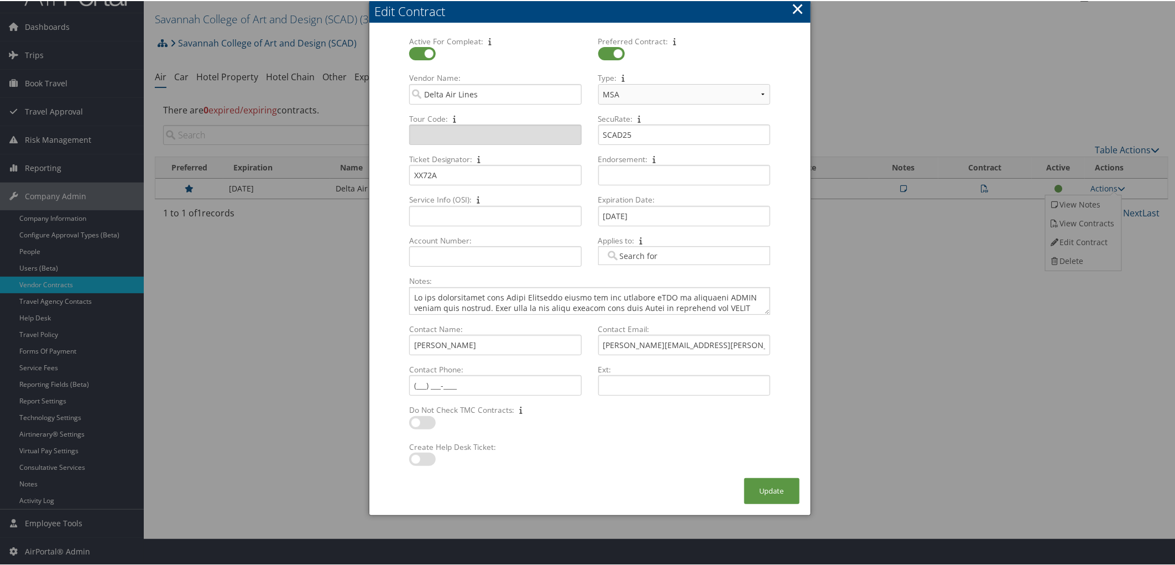
click at [803, 7] on div "Edit Contract" at bounding box center [593, 10] width 436 height 17
click at [795, 8] on button "×" at bounding box center [797, 8] width 13 height 22
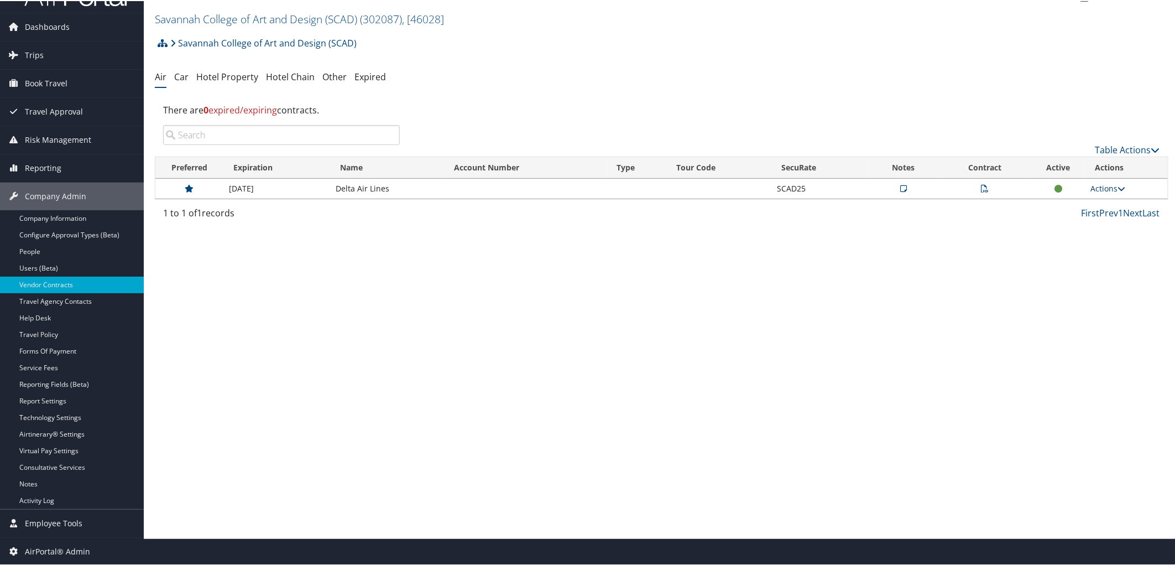
click at [1109, 184] on link "Actions" at bounding box center [1107, 187] width 35 height 11
click at [1100, 222] on link "View Contracts" at bounding box center [1083, 222] width 74 height 19
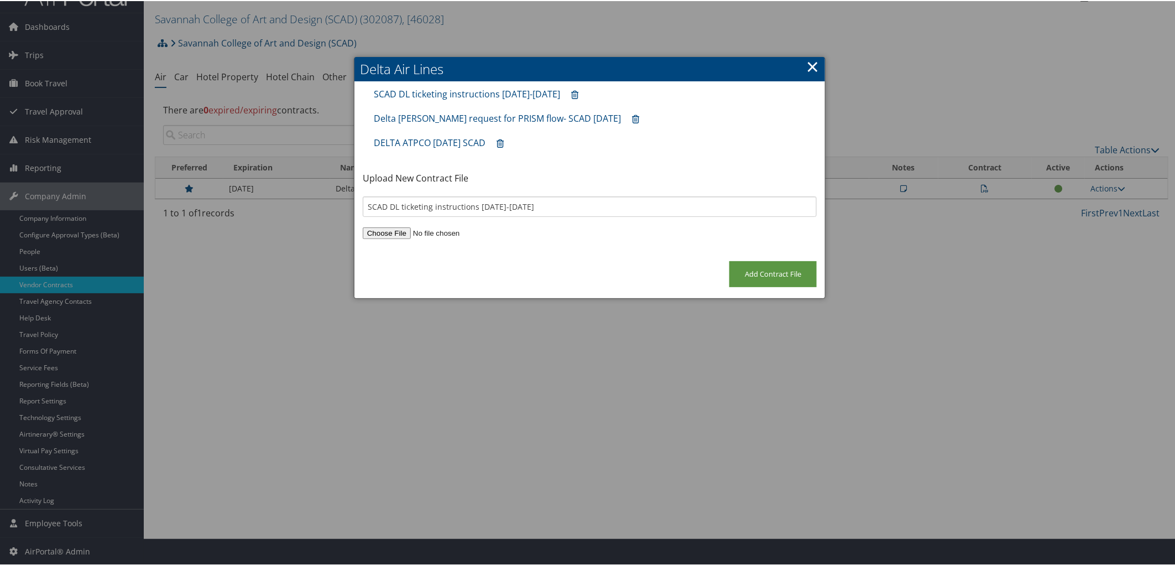
click at [389, 231] on input "file" at bounding box center [590, 232] width 454 height 12
drag, startPoint x: 571, startPoint y: 203, endPoint x: 321, endPoint y: 201, distance: 250.0
click at [321, 201] on body "Menu Dashboards ► AirPortal 360™ (Manager) AirPortal 360™ (Agent) My Travel Das…" at bounding box center [589, 255] width 1179 height 565
type input "A"
type input "DL agency ticketing instructions [DATE]-[DATE]"
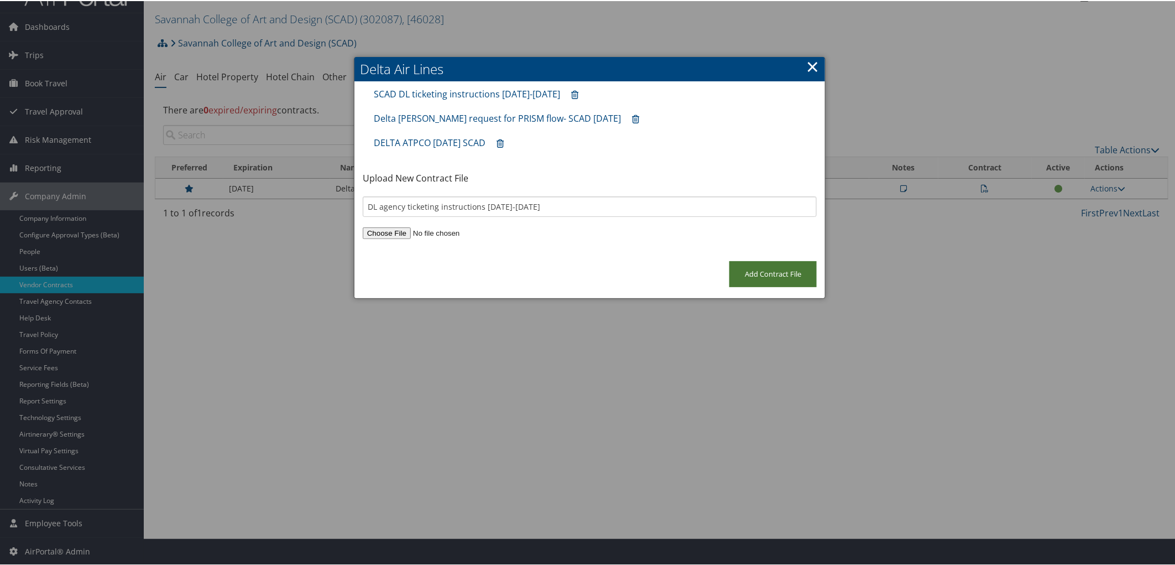
click at [761, 273] on input "Add Contract File" at bounding box center [772, 273] width 87 height 26
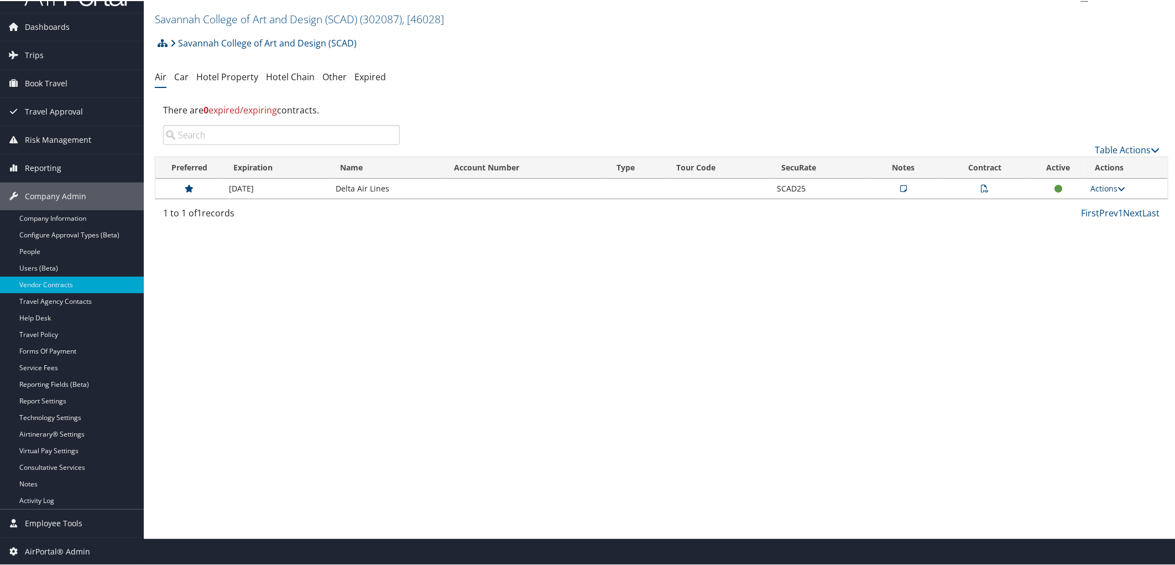
click at [1098, 184] on link "Actions" at bounding box center [1107, 187] width 35 height 11
click at [1096, 244] on link "Edit Contract" at bounding box center [1083, 241] width 74 height 19
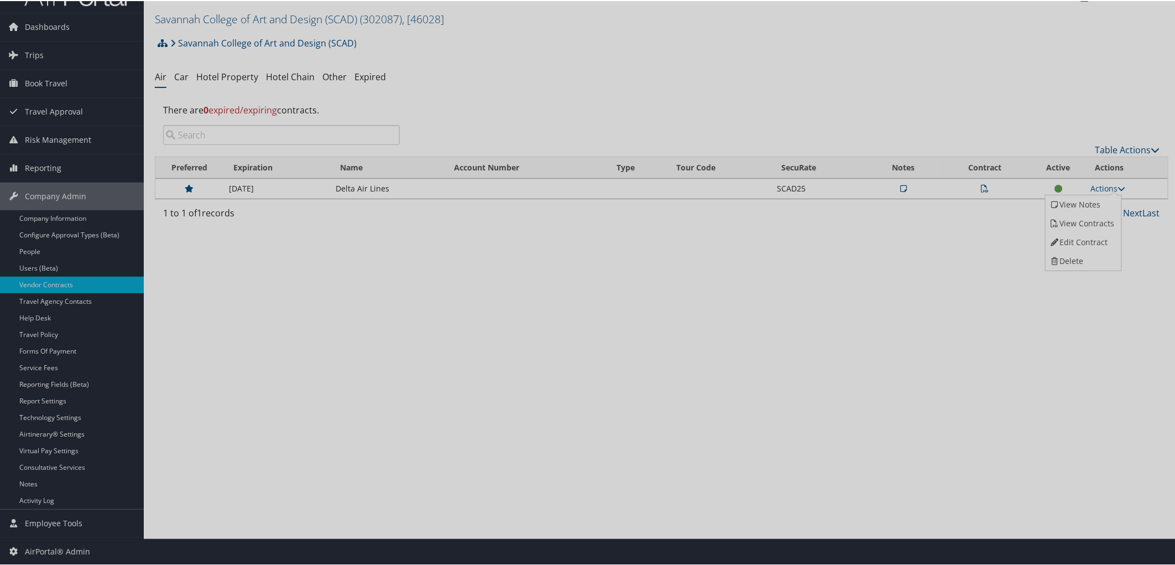
select select "[object Object]"
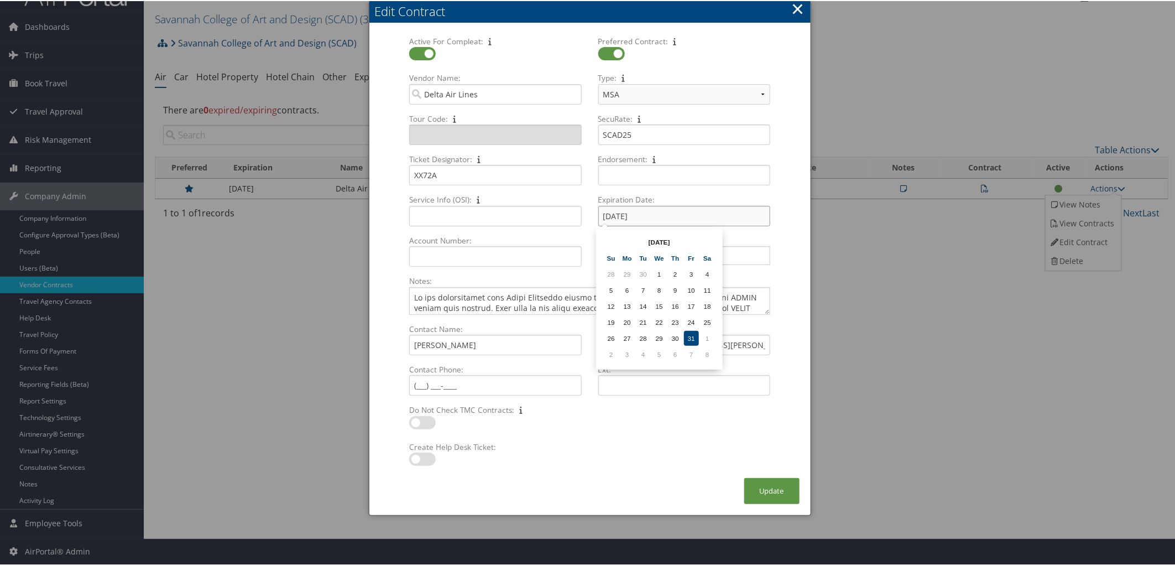
click at [662, 217] on input "[DATE]" at bounding box center [684, 215] width 172 height 20
type input "[DATE]"
drag, startPoint x: 704, startPoint y: 414, endPoint x: 756, endPoint y: 422, distance: 52.6
click at [708, 415] on div "Do Not Check TMC Contracts: Multiple values The selected items contain differen…" at bounding box center [589, 421] width 377 height 36
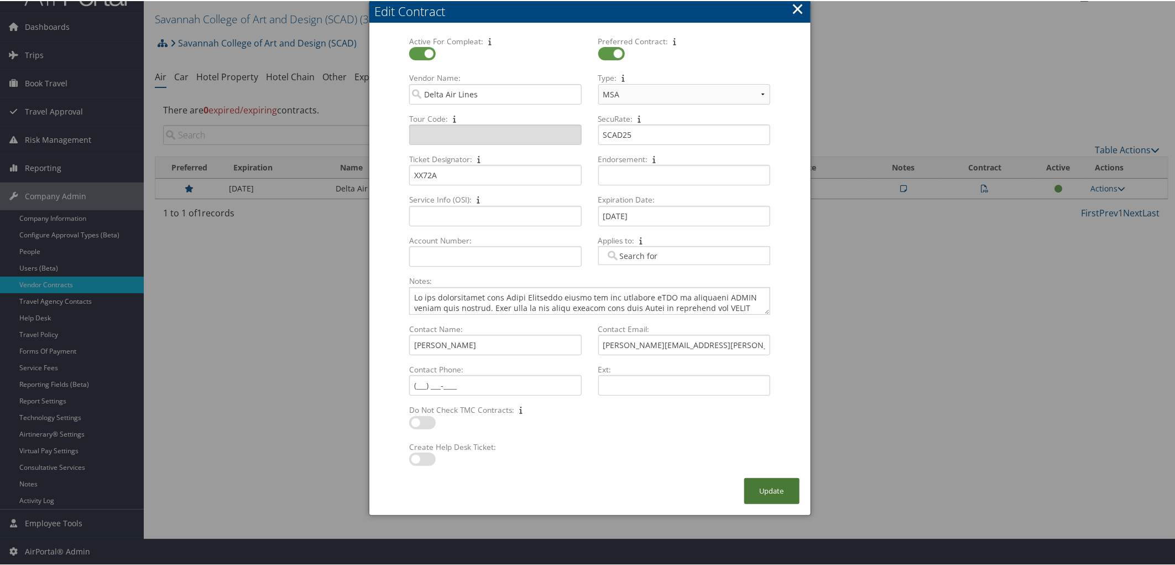
click at [749, 492] on button "Update" at bounding box center [771, 490] width 55 height 26
